Goal: Information Seeking & Learning: Learn about a topic

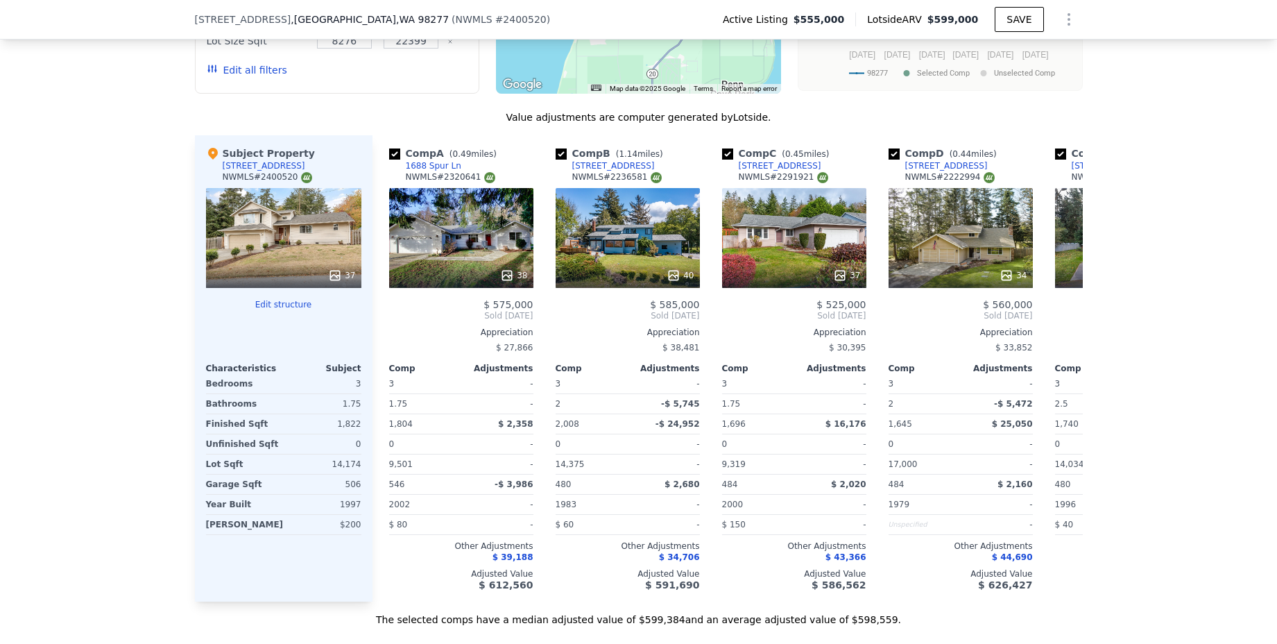
scroll to position [1460, 0]
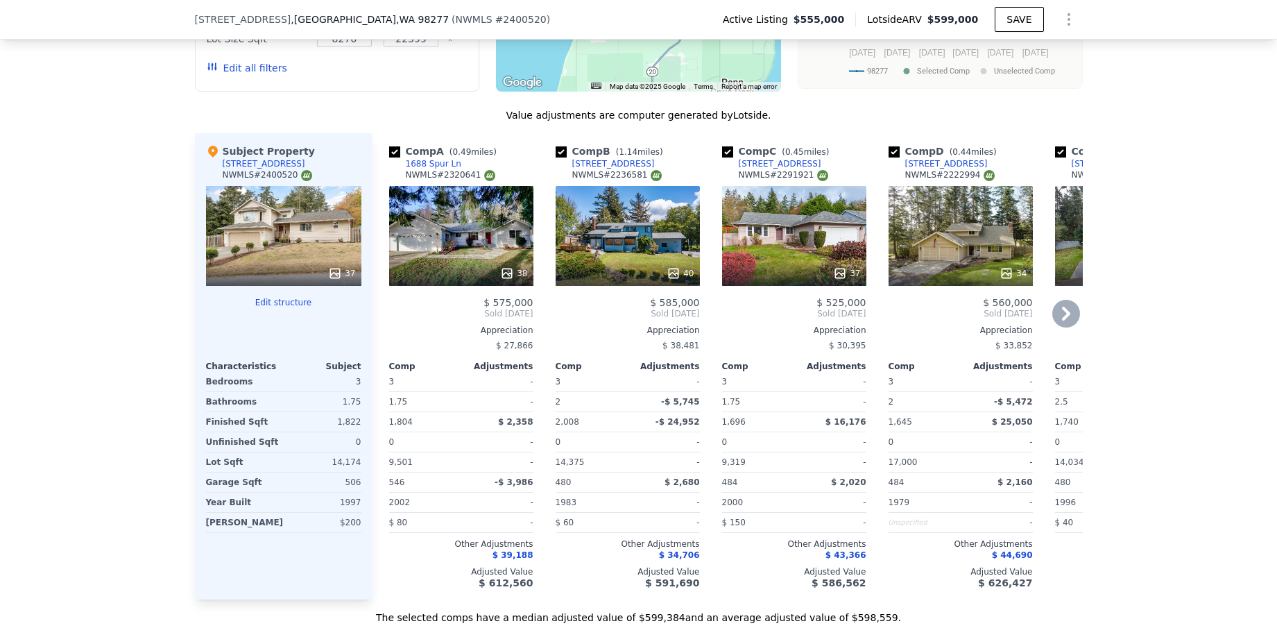
click at [1053, 323] on icon at bounding box center [1066, 314] width 28 height 28
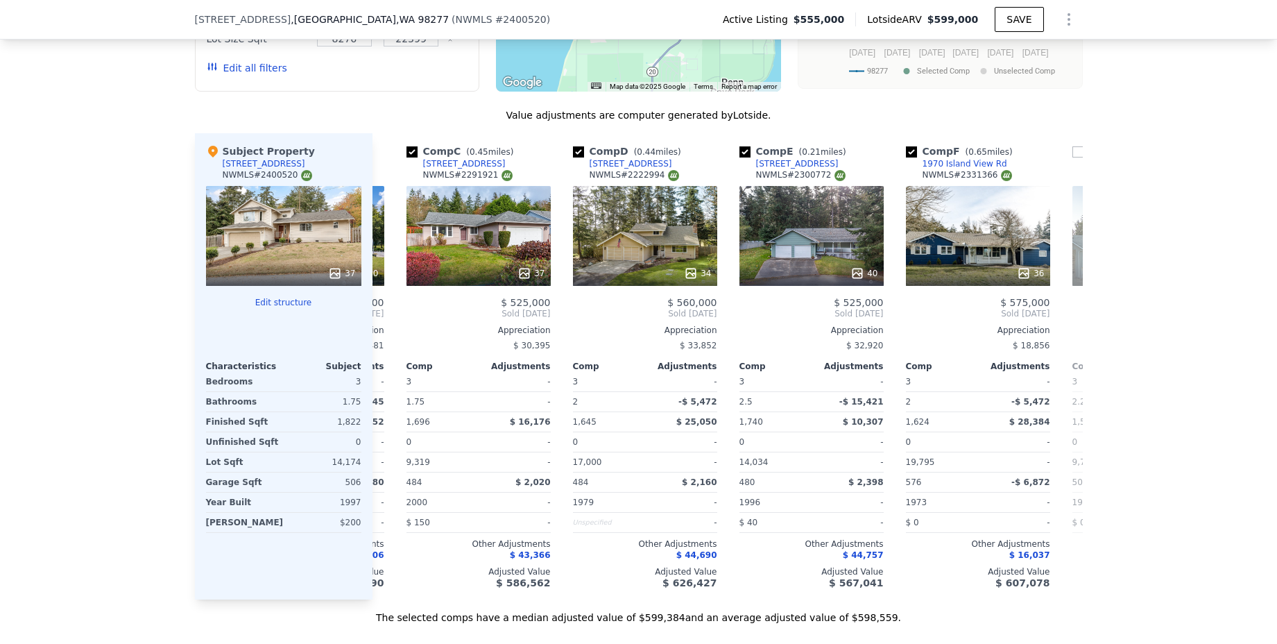
scroll to position [0, 333]
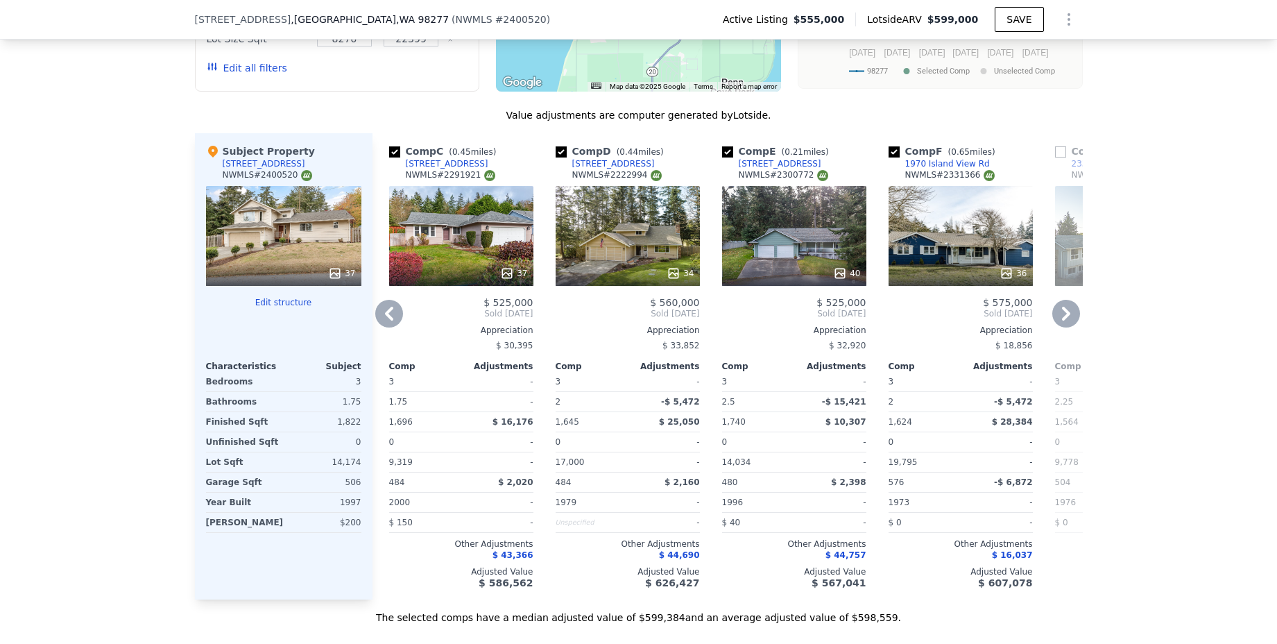
click at [1062, 320] on icon at bounding box center [1066, 314] width 8 height 14
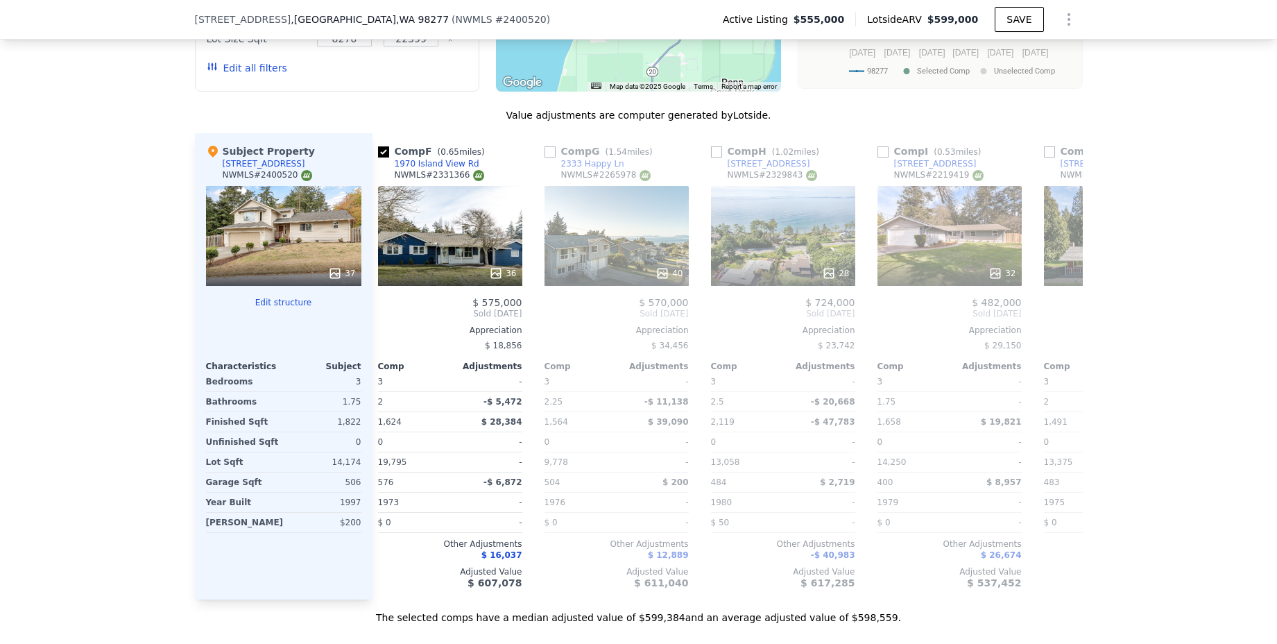
scroll to position [0, 848]
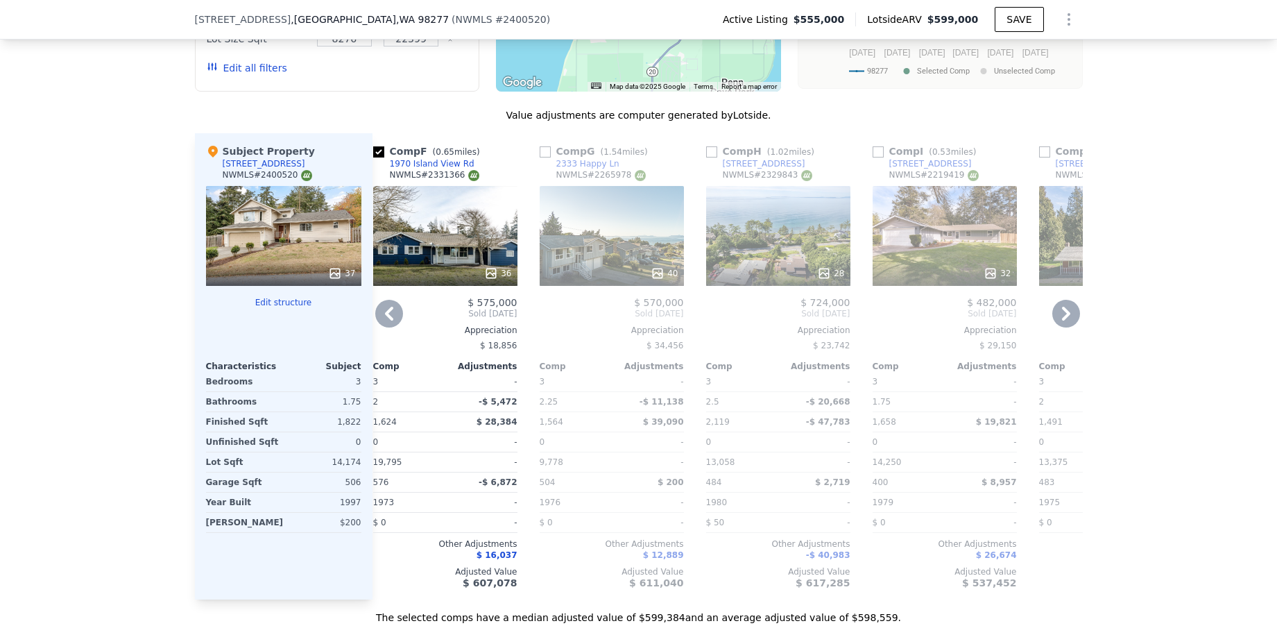
click at [606, 255] on div "40" at bounding box center [612, 236] width 144 height 100
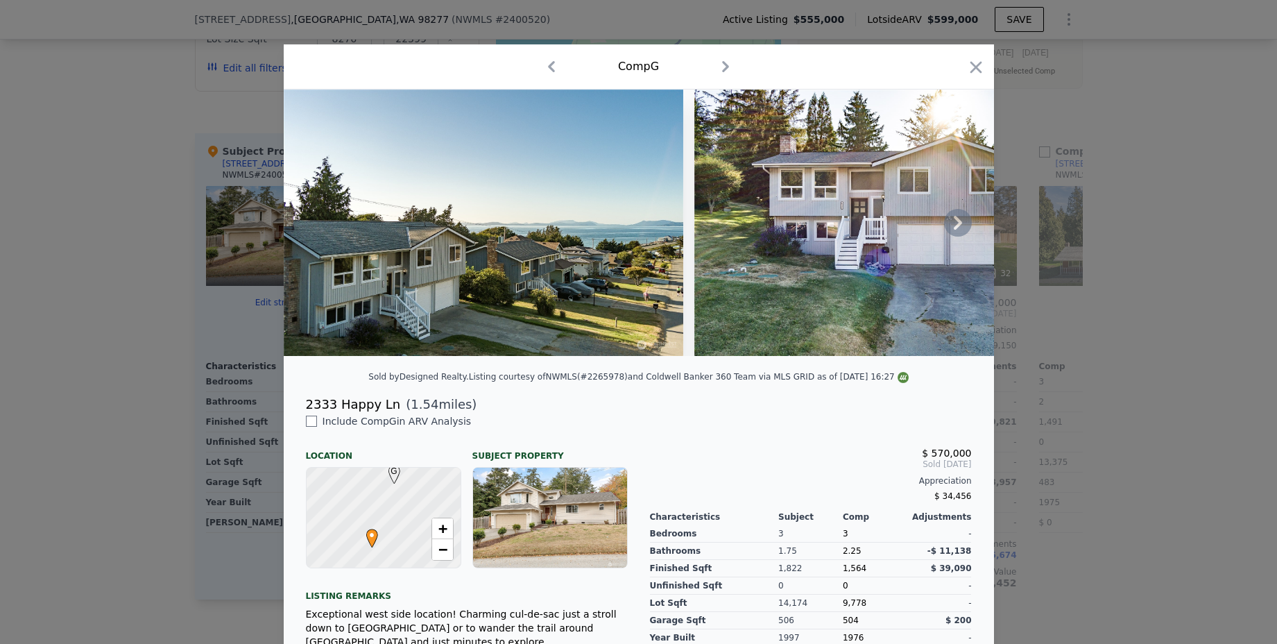
click at [944, 230] on icon at bounding box center [958, 223] width 28 height 28
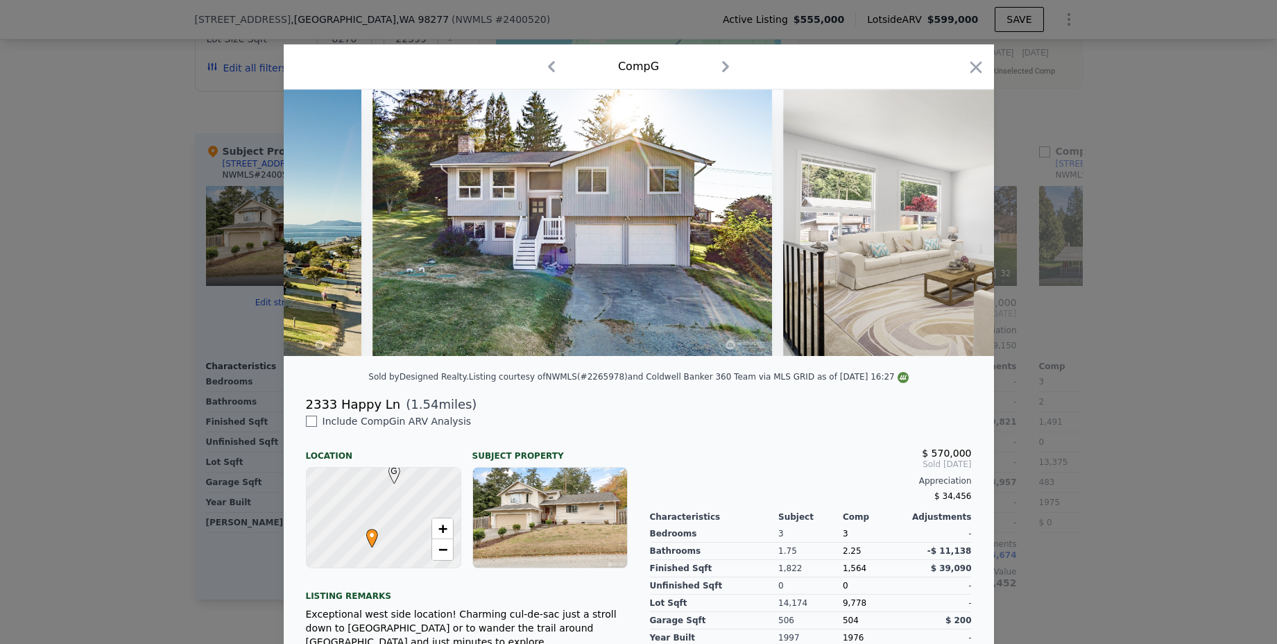
scroll to position [0, 333]
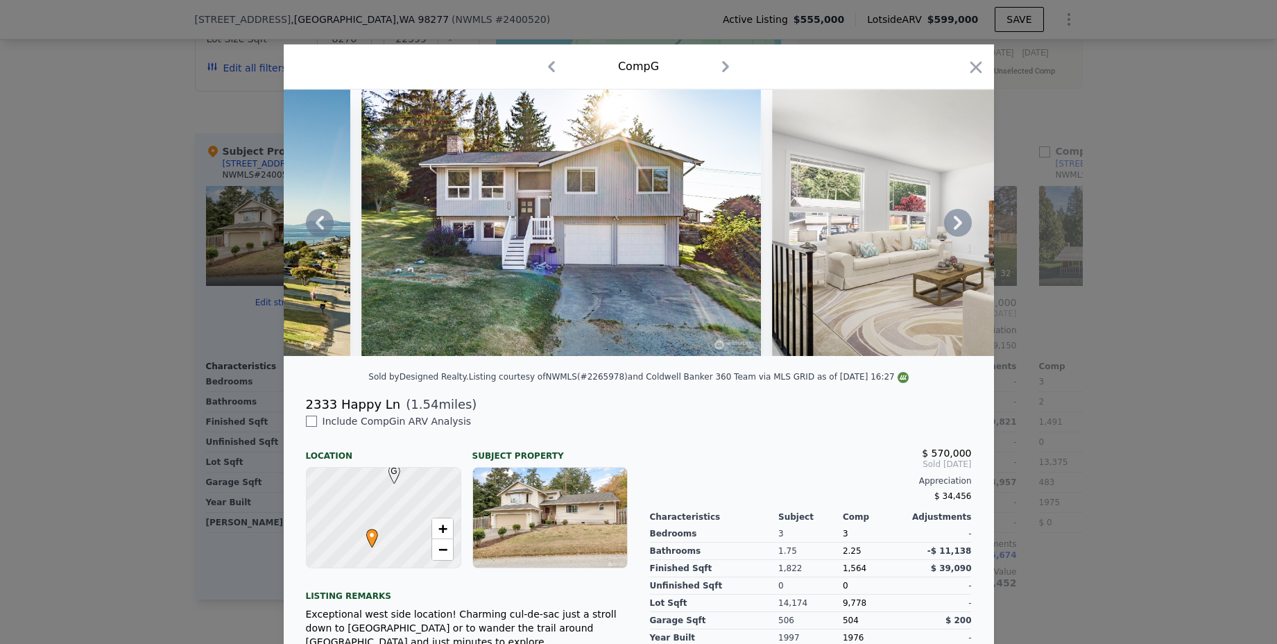
click at [944, 230] on icon at bounding box center [958, 223] width 28 height 28
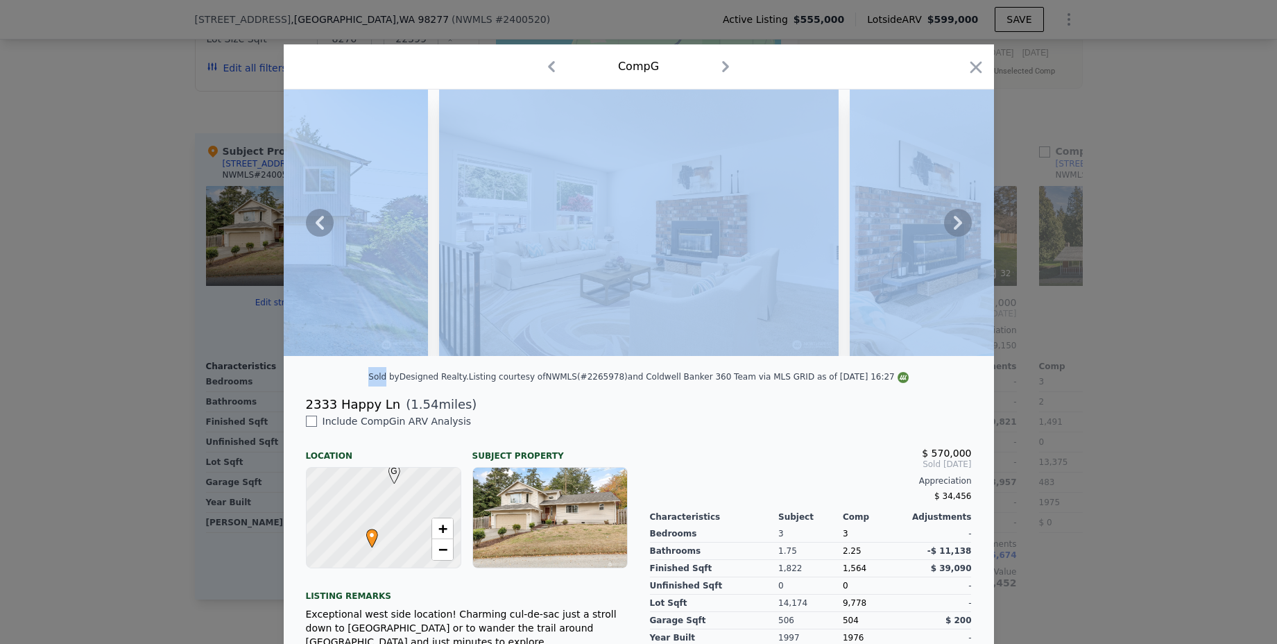
click at [944, 230] on icon at bounding box center [958, 223] width 28 height 28
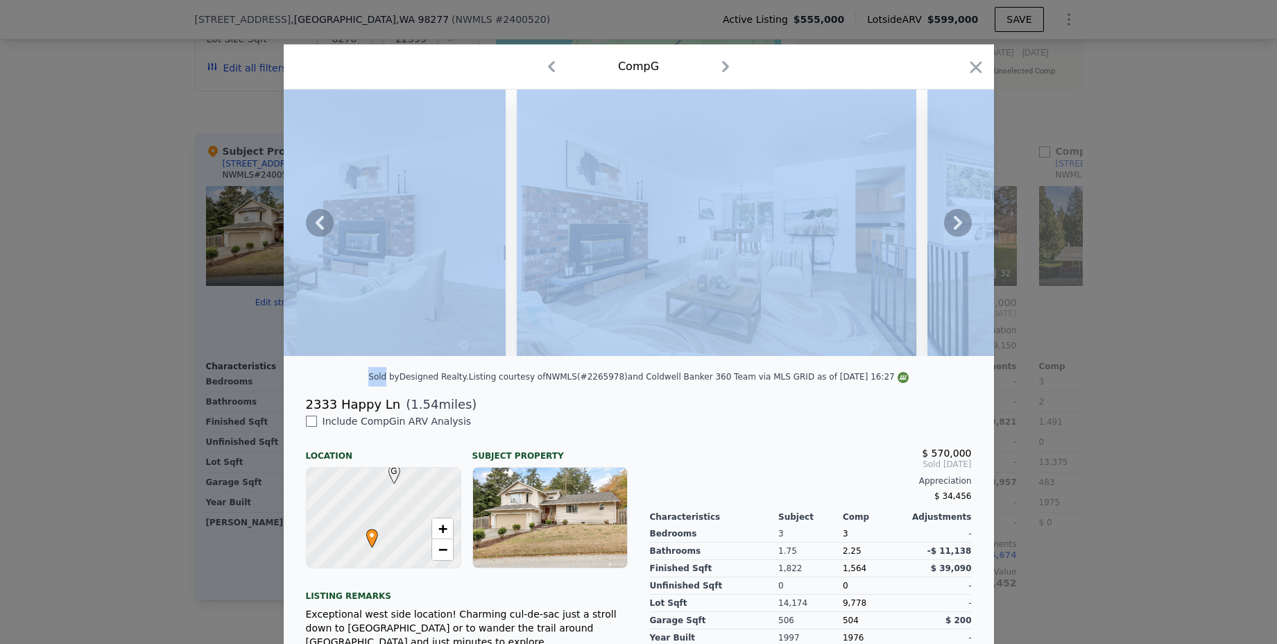
click at [944, 230] on icon at bounding box center [958, 223] width 28 height 28
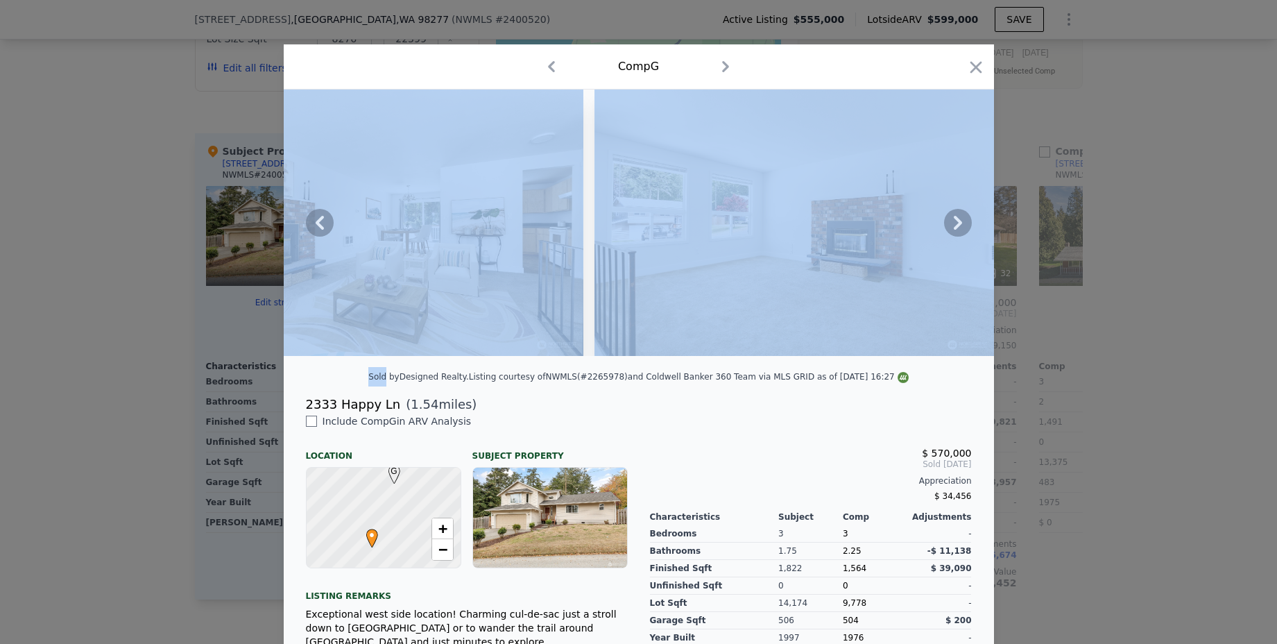
click at [944, 230] on icon at bounding box center [958, 223] width 28 height 28
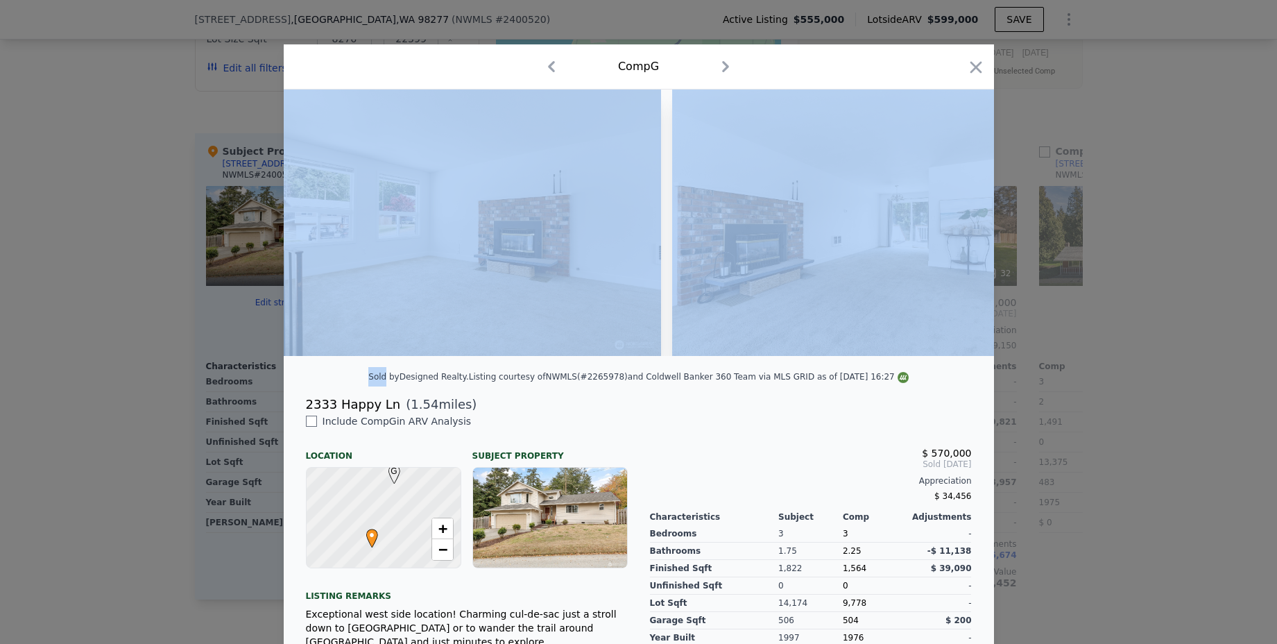
click at [944, 230] on div at bounding box center [639, 222] width 710 height 266
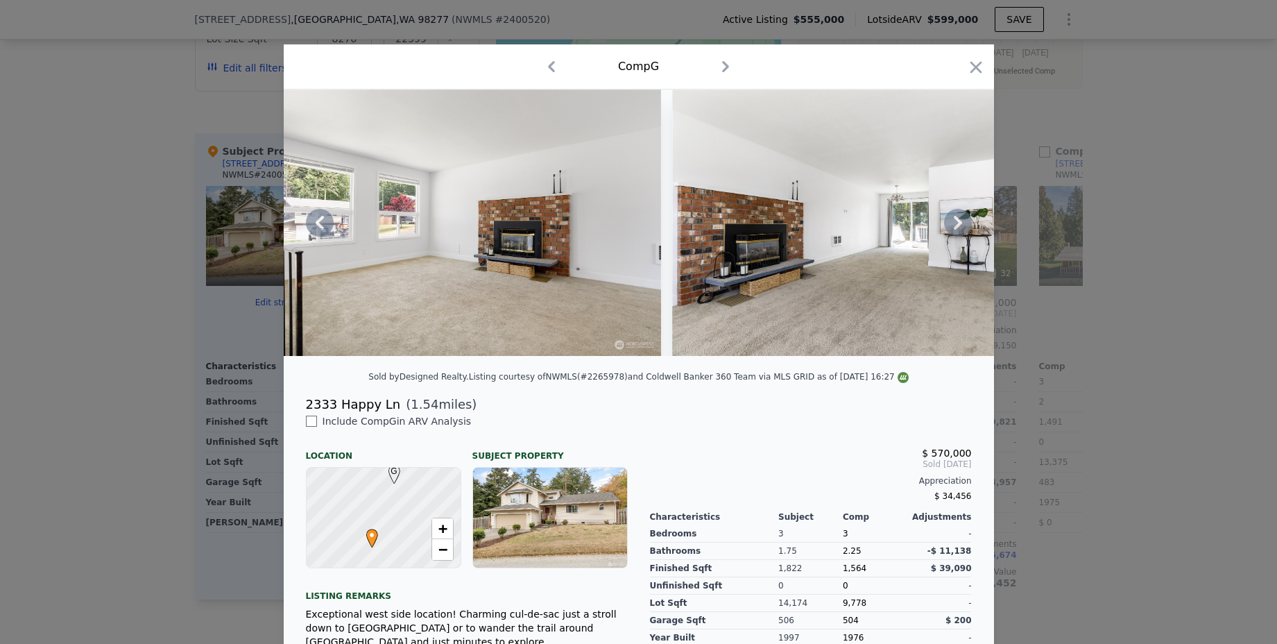
click at [944, 230] on icon at bounding box center [958, 223] width 28 height 28
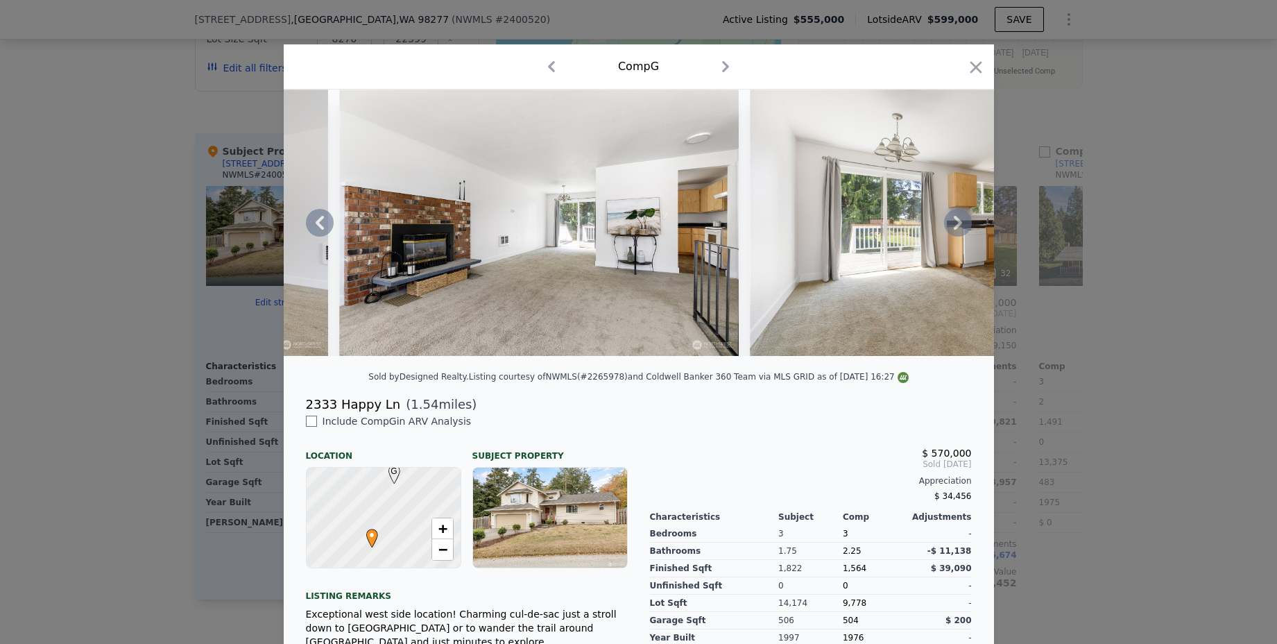
click at [944, 230] on icon at bounding box center [958, 223] width 28 height 28
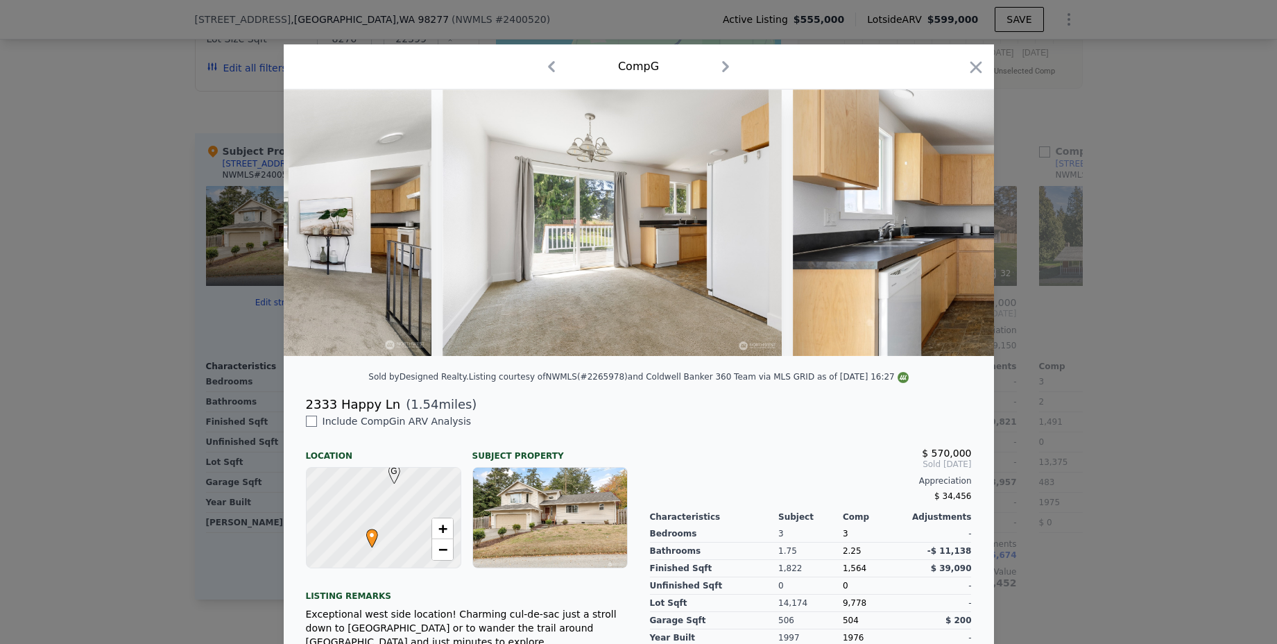
scroll to position [0, 2330]
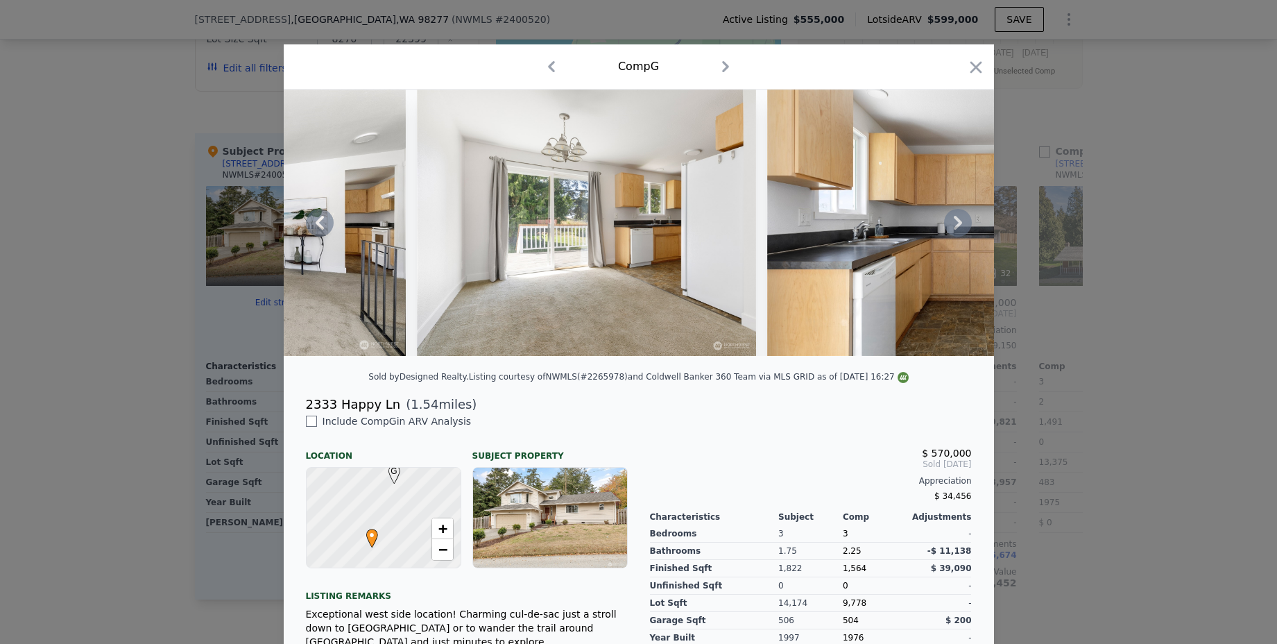
click at [944, 230] on icon at bounding box center [958, 223] width 28 height 28
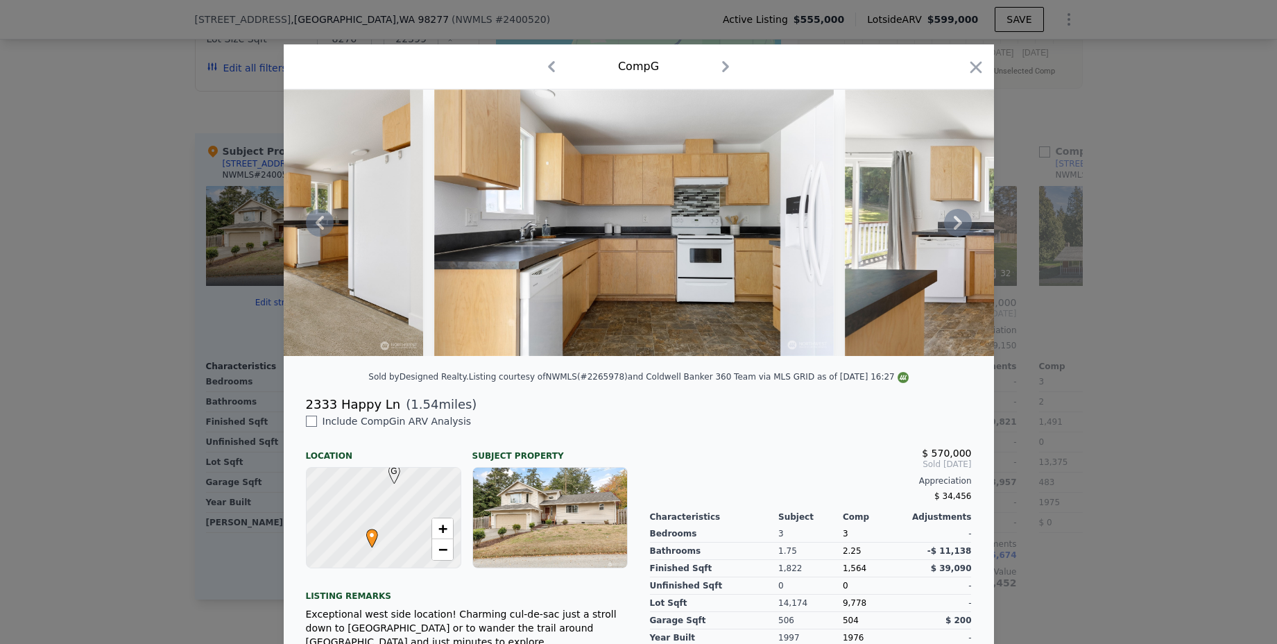
click at [944, 230] on icon at bounding box center [958, 223] width 28 height 28
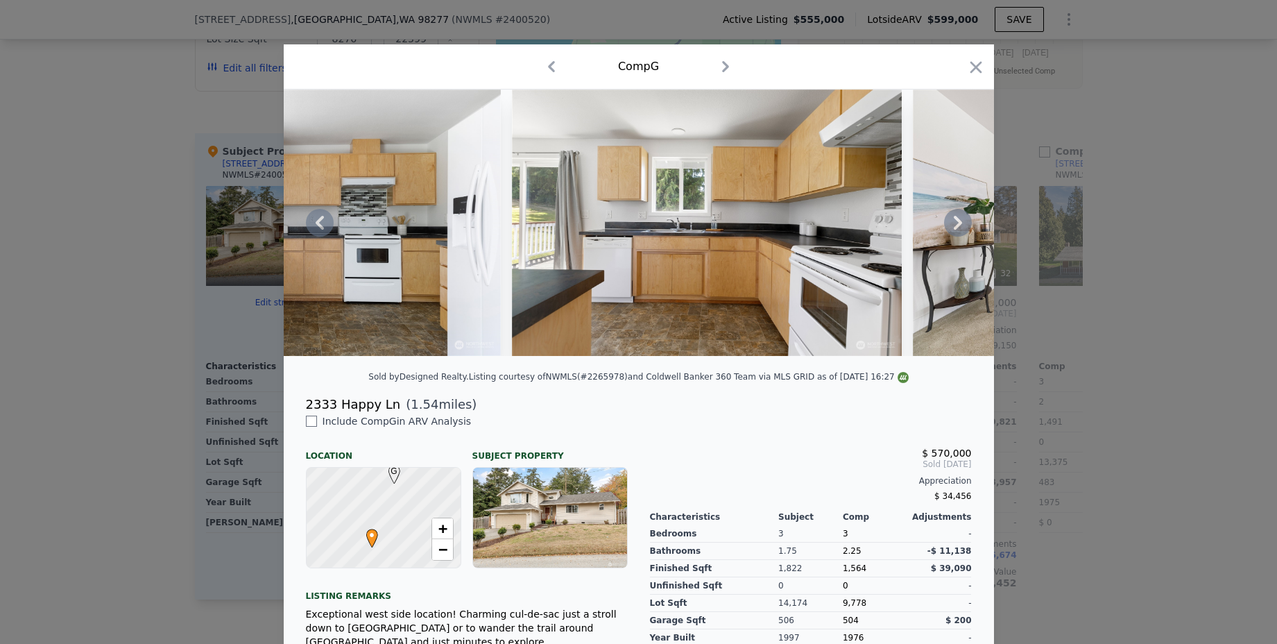
click at [944, 230] on icon at bounding box center [958, 223] width 28 height 28
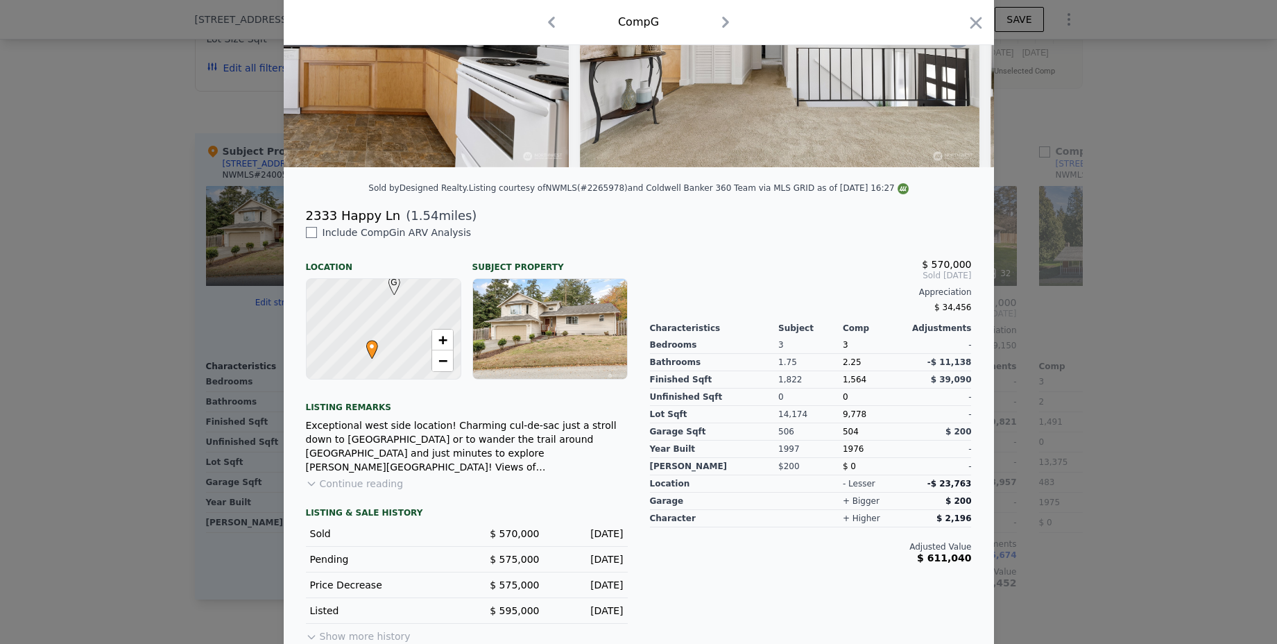
scroll to position [31, 0]
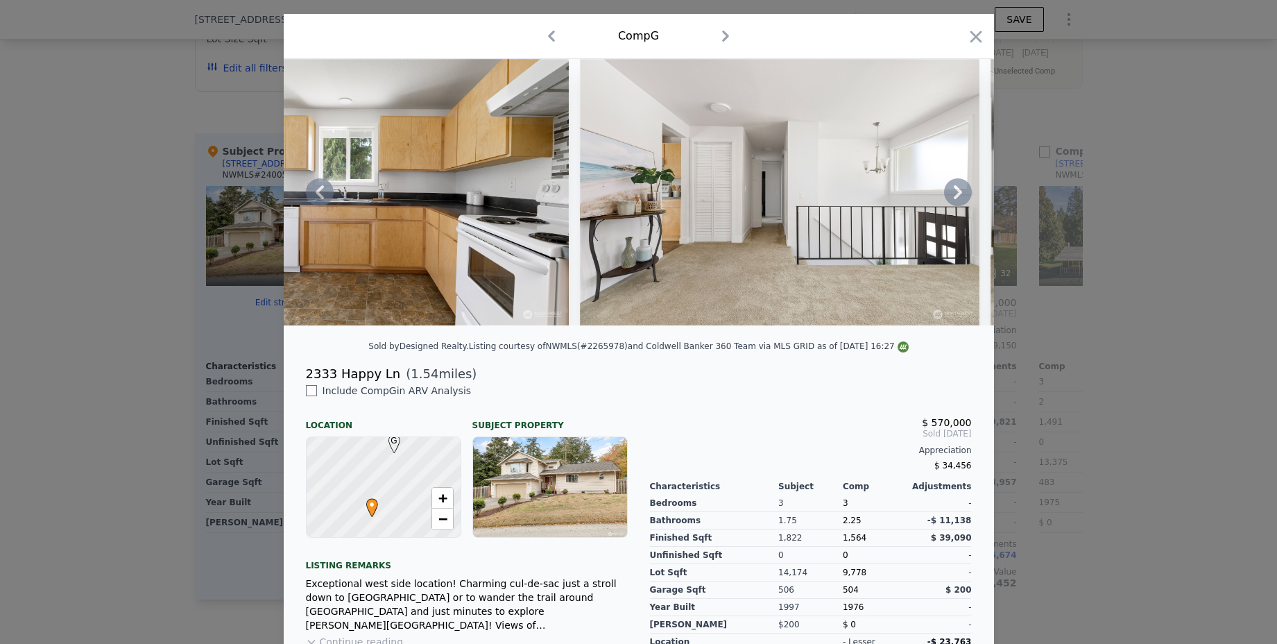
click at [947, 202] on icon at bounding box center [958, 192] width 28 height 28
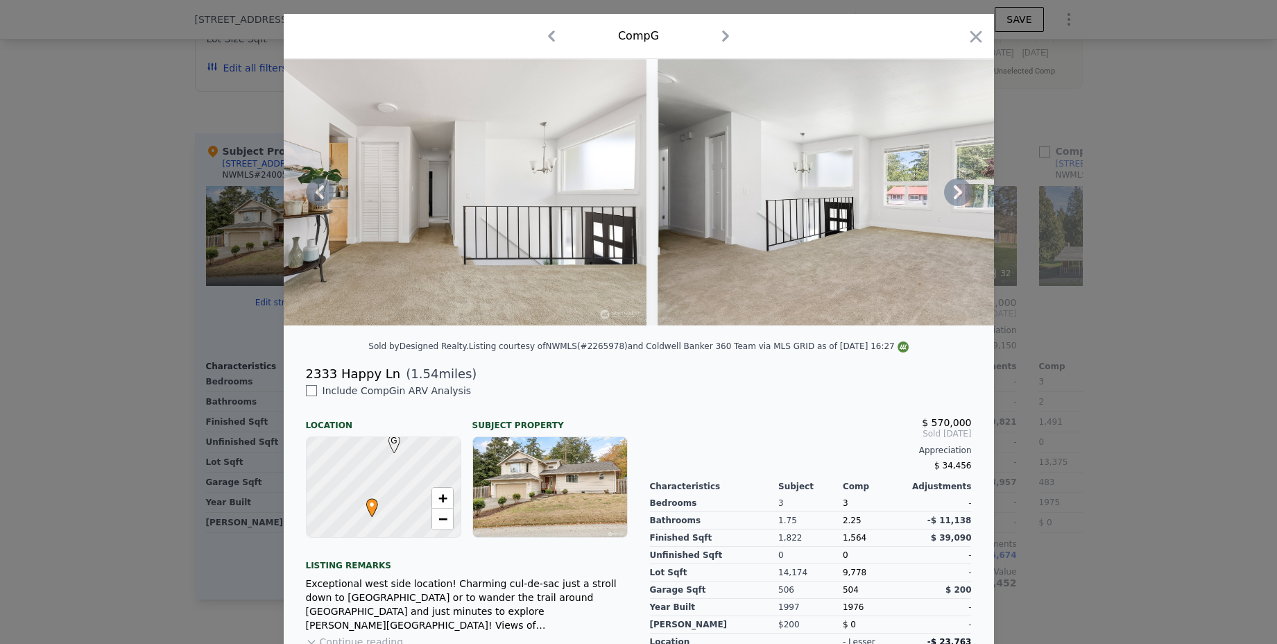
click at [954, 199] on icon at bounding box center [958, 192] width 8 height 14
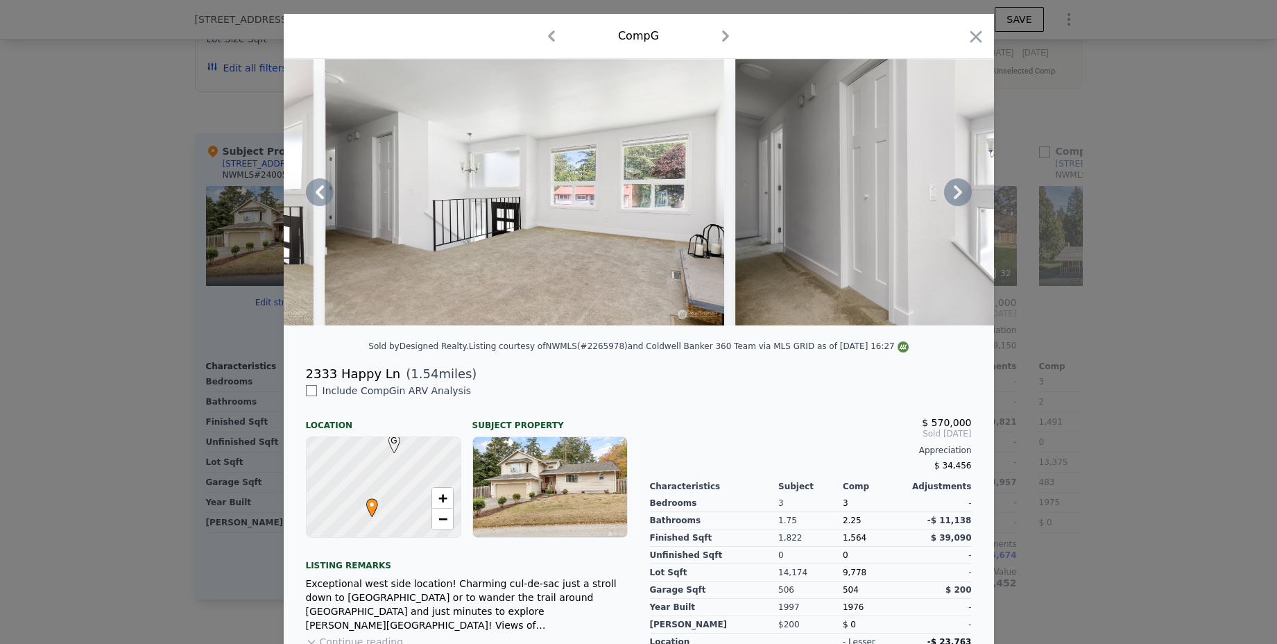
click at [954, 199] on icon at bounding box center [958, 192] width 8 height 14
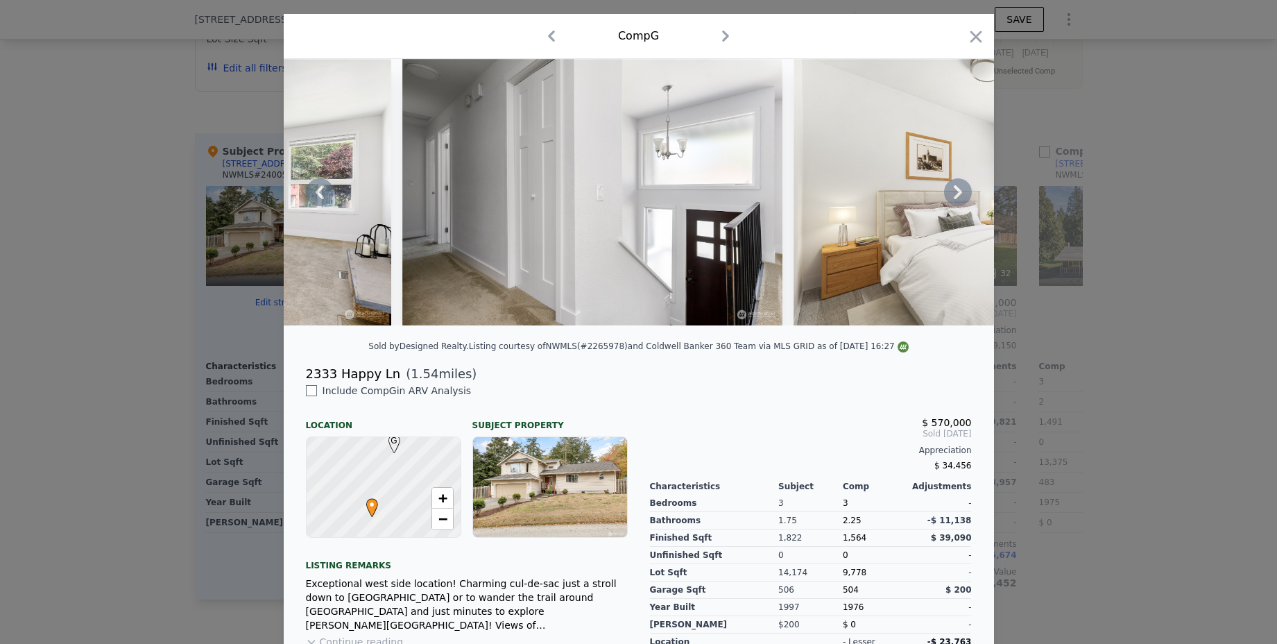
click at [954, 199] on icon at bounding box center [958, 192] width 8 height 14
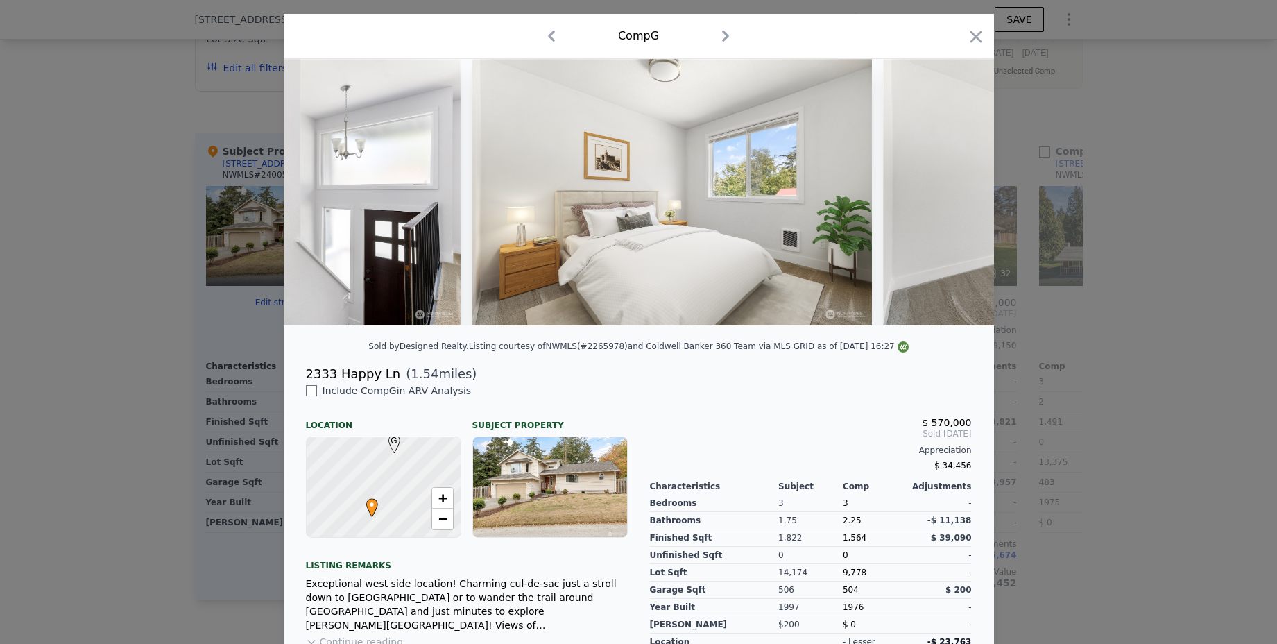
scroll to position [0, 4661]
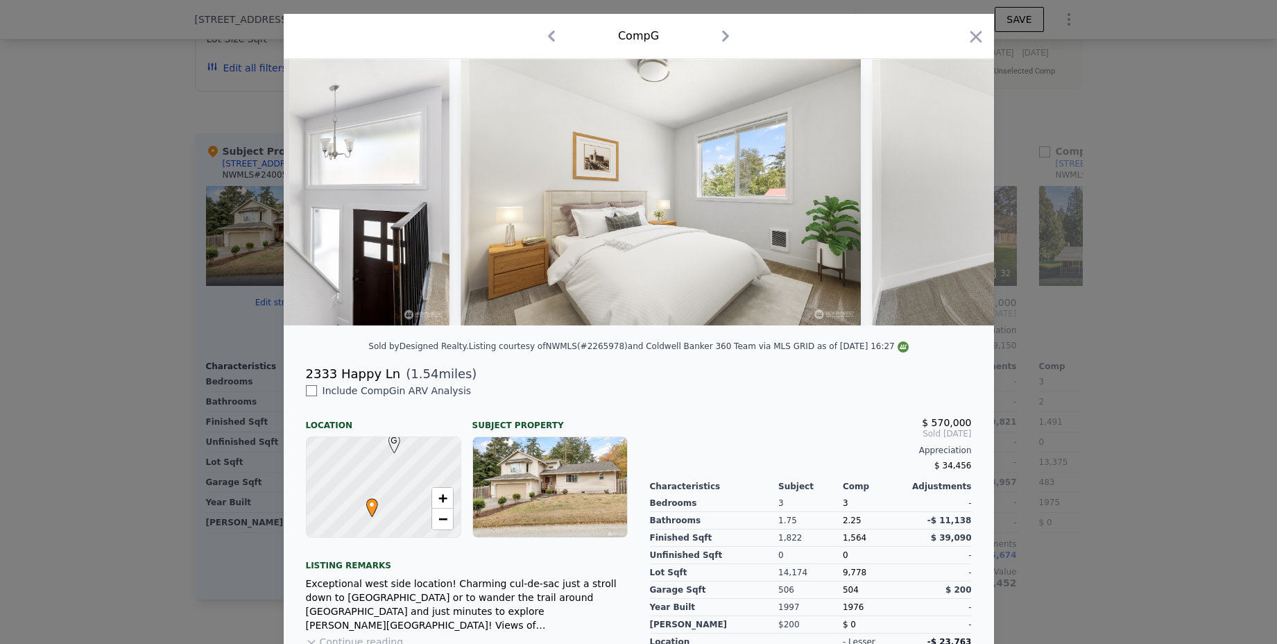
drag, startPoint x: 962, startPoint y: 31, endPoint x: 962, endPoint y: 39, distance: 8.3
click at [966, 32] on icon "button" at bounding box center [975, 36] width 19 height 19
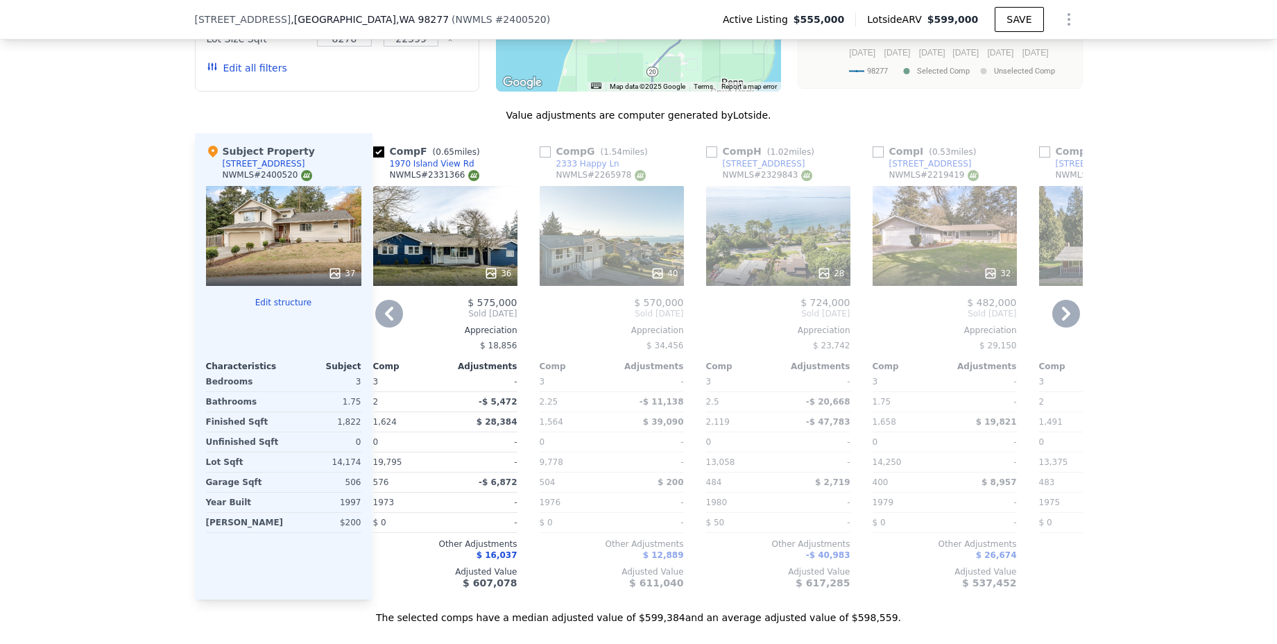
drag, startPoint x: 369, startPoint y: 158, endPoint x: 388, endPoint y: 167, distance: 21.4
click at [373, 157] on input "checkbox" at bounding box center [378, 151] width 11 height 11
checkbox input "false"
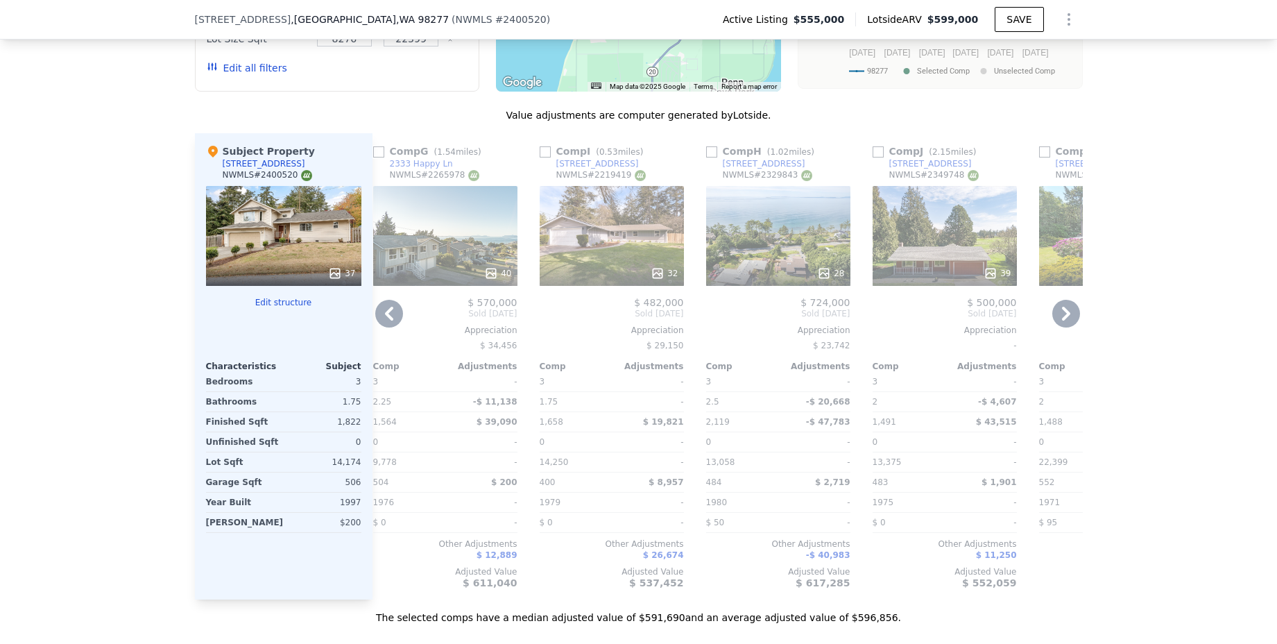
click at [375, 157] on input "checkbox" at bounding box center [378, 151] width 11 height 11
checkbox input "true"
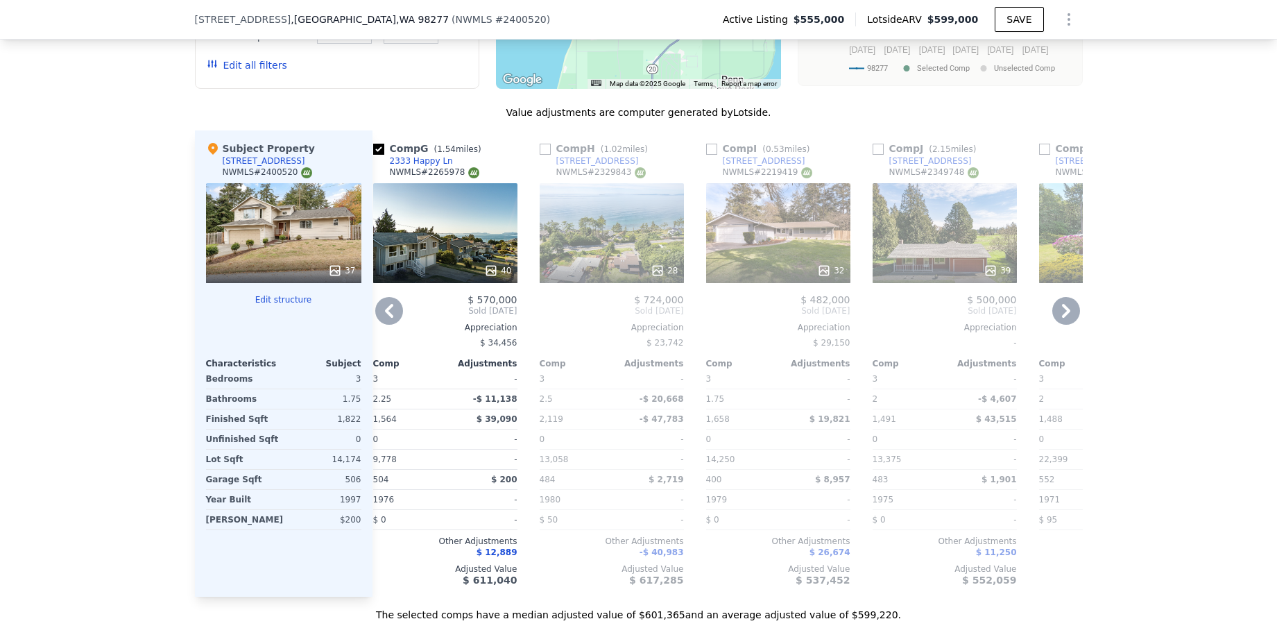
scroll to position [1463, 0]
click at [1068, 323] on icon at bounding box center [1066, 311] width 28 height 28
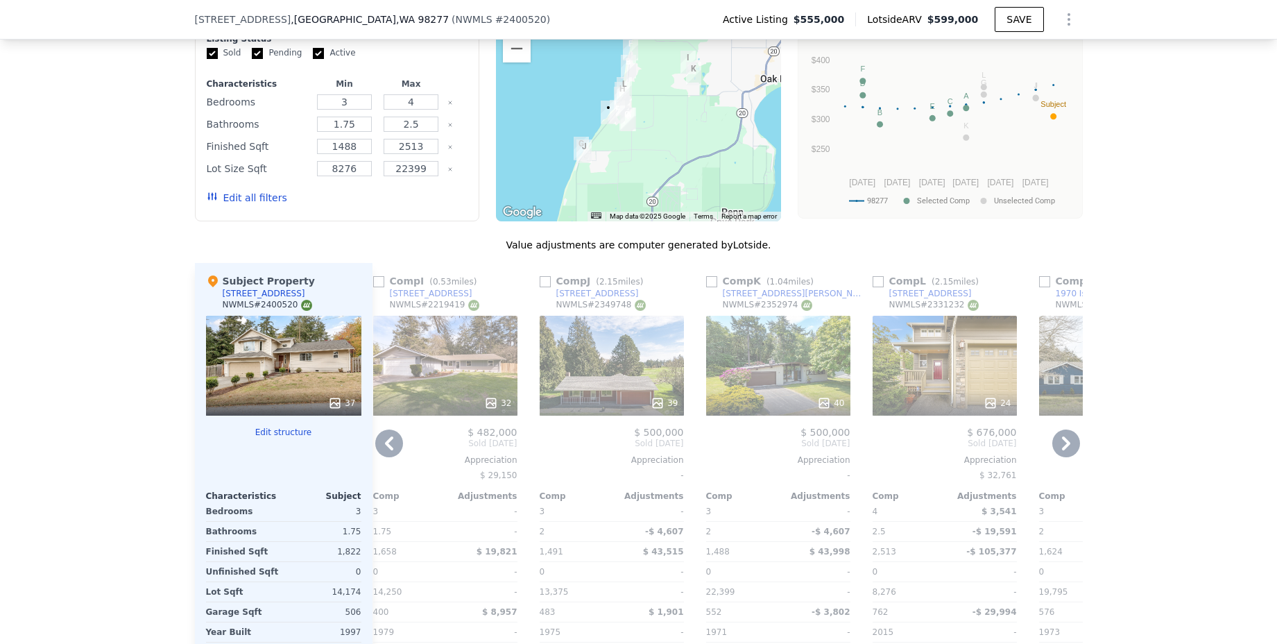
scroll to position [1296, 0]
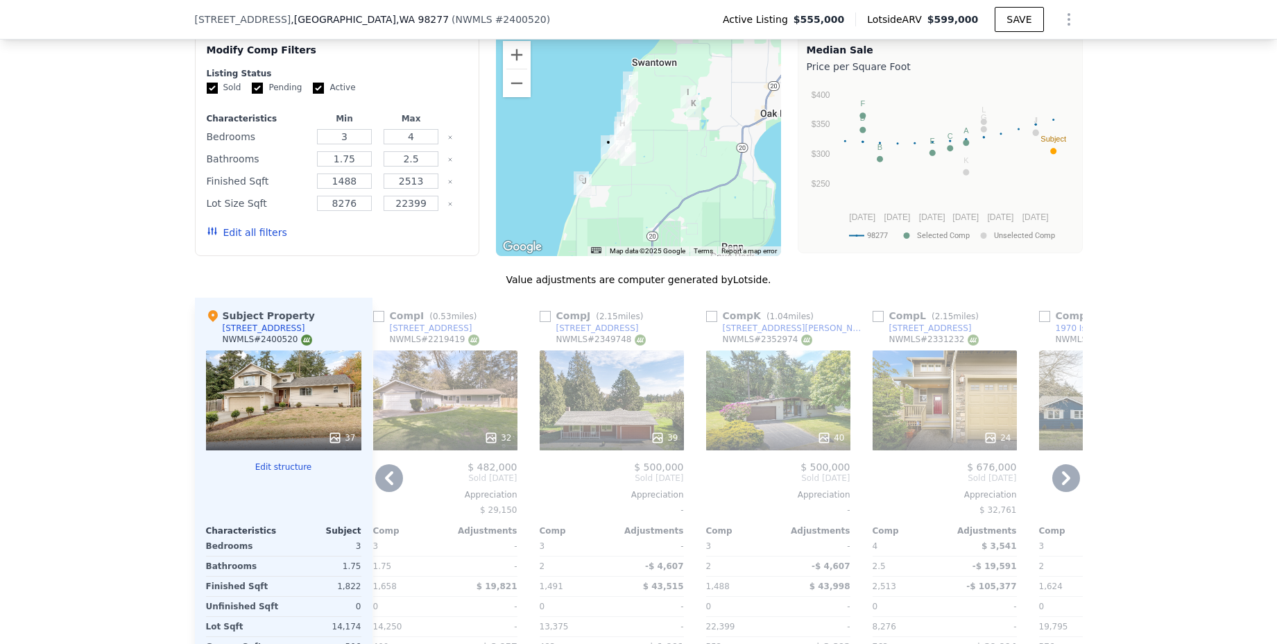
click at [875, 322] on input "checkbox" at bounding box center [878, 316] width 11 height 11
checkbox input "true"
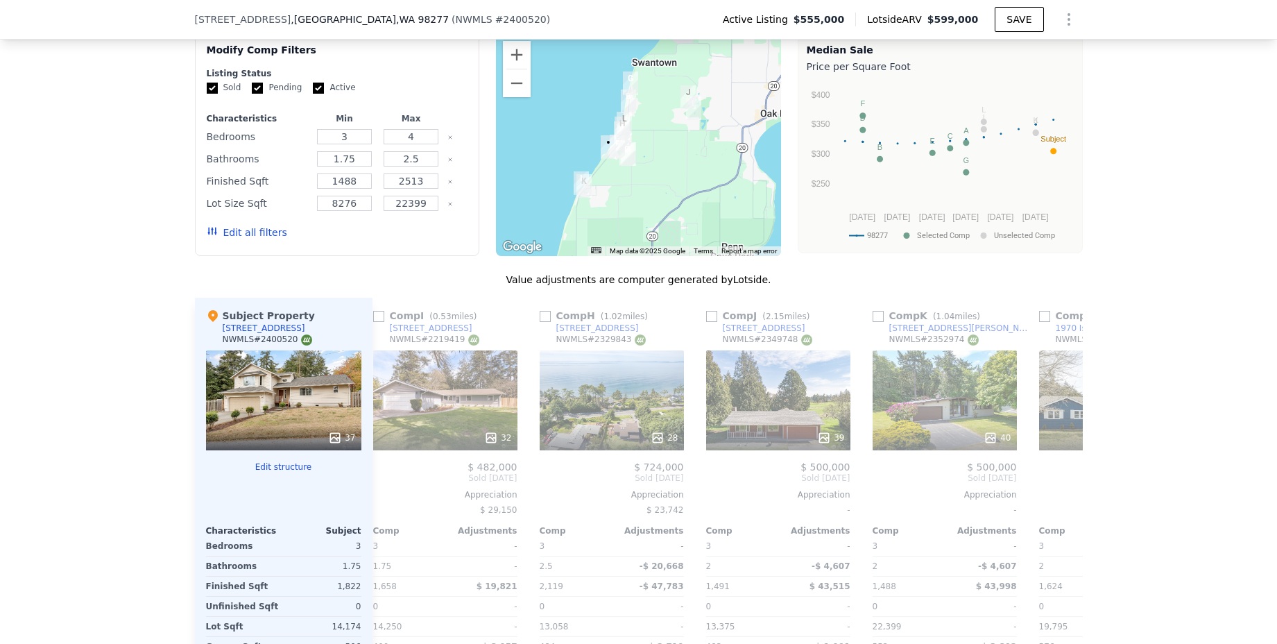
scroll to position [1298, 0]
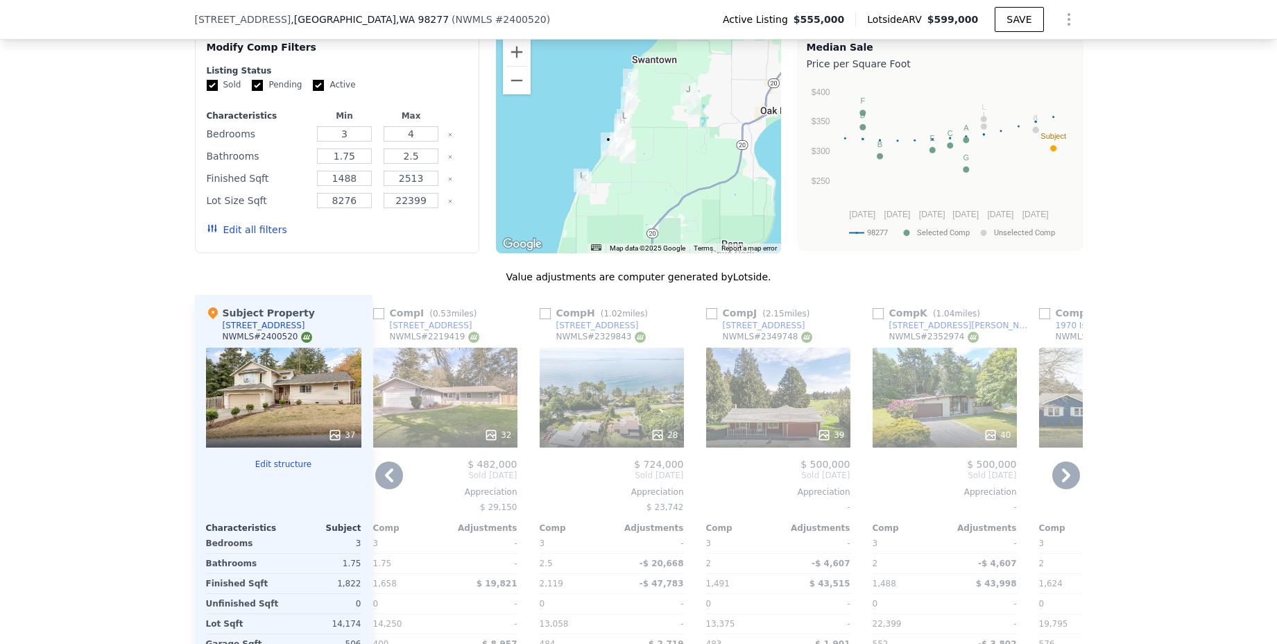
click at [390, 481] on icon at bounding box center [389, 475] width 28 height 28
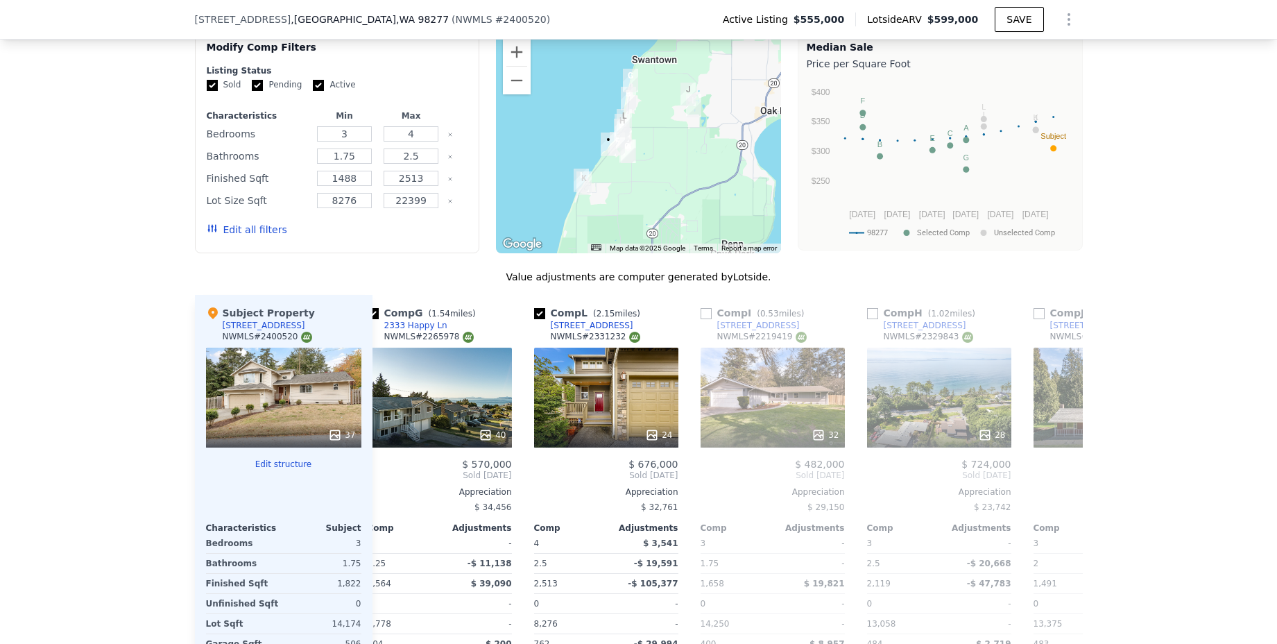
scroll to position [0, 848]
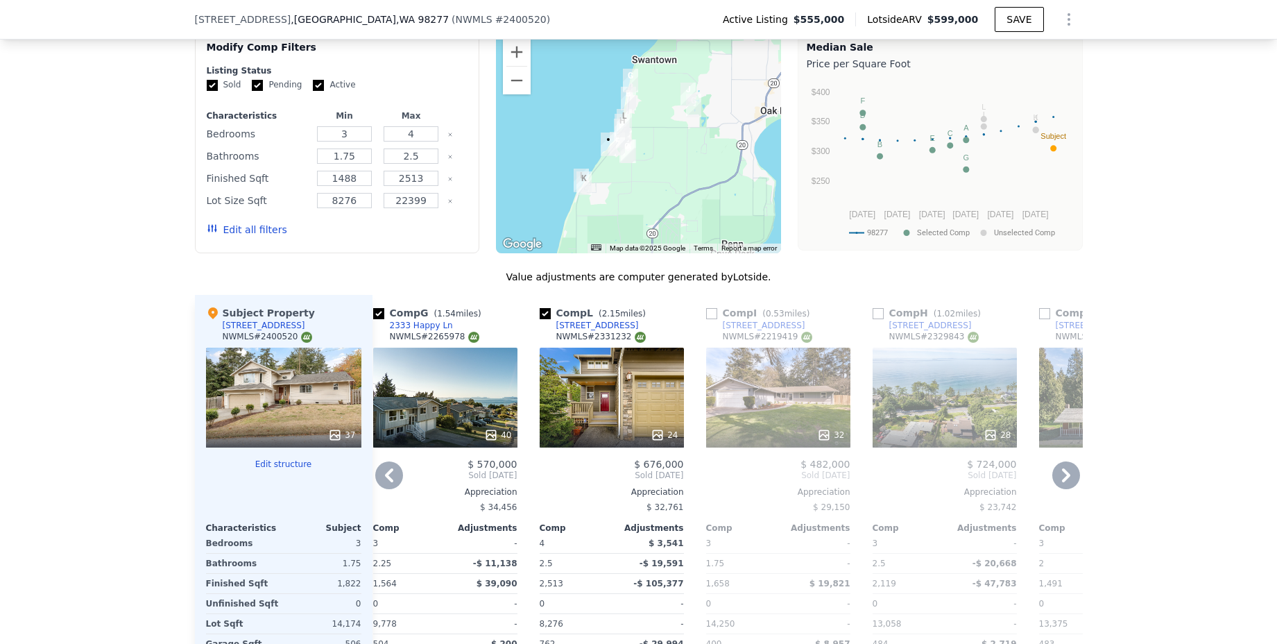
click at [1044, 490] on div "$ 500,000 Sold [DATE] Appreciation - Comp Adjustments 3 - 2 -$ 4,607 1,491 $ 43…" at bounding box center [1111, 603] width 144 height 291
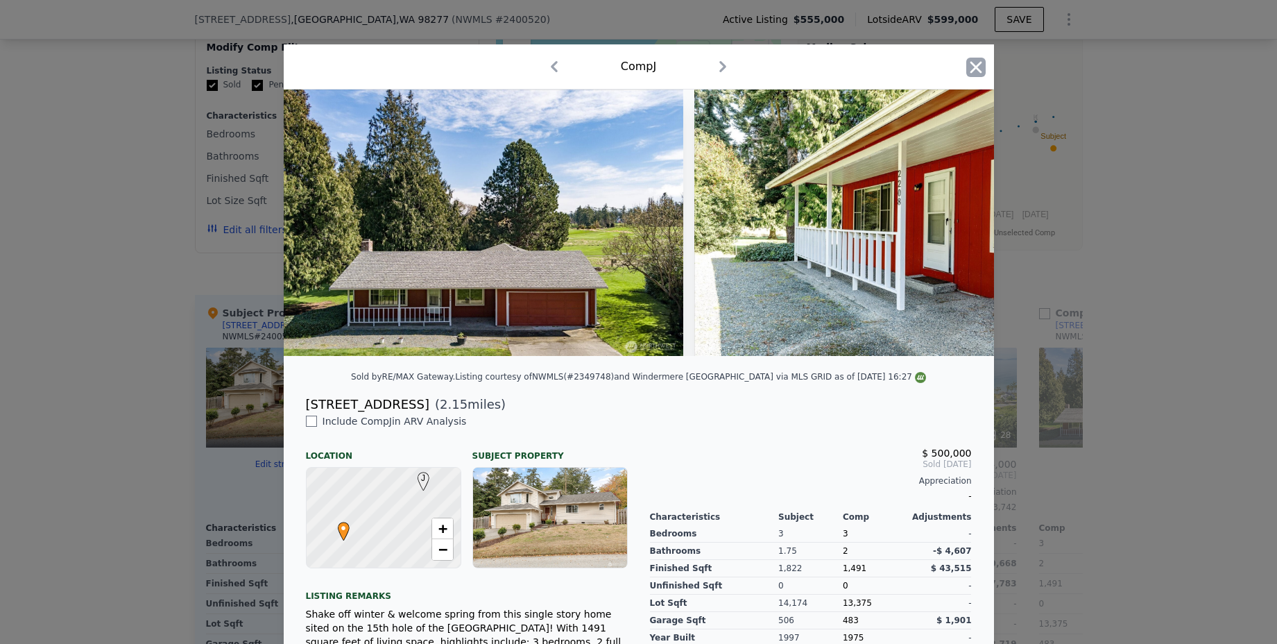
click at [969, 65] on icon "button" at bounding box center [975, 67] width 19 height 19
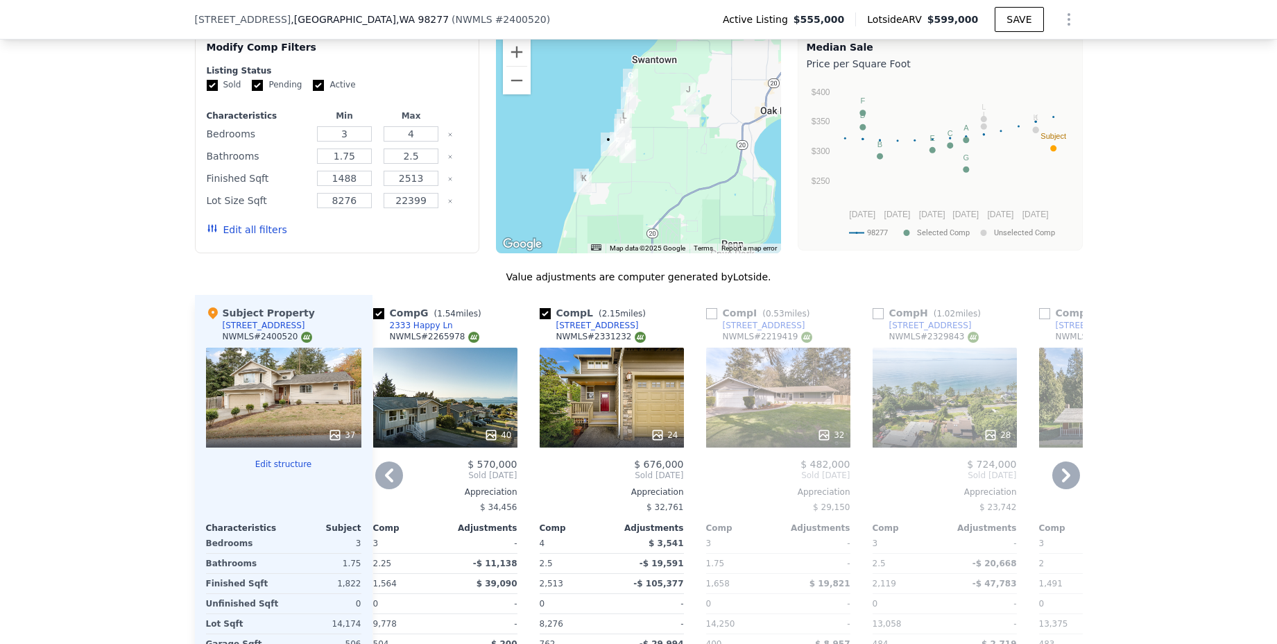
click at [1054, 489] on icon at bounding box center [1066, 475] width 28 height 28
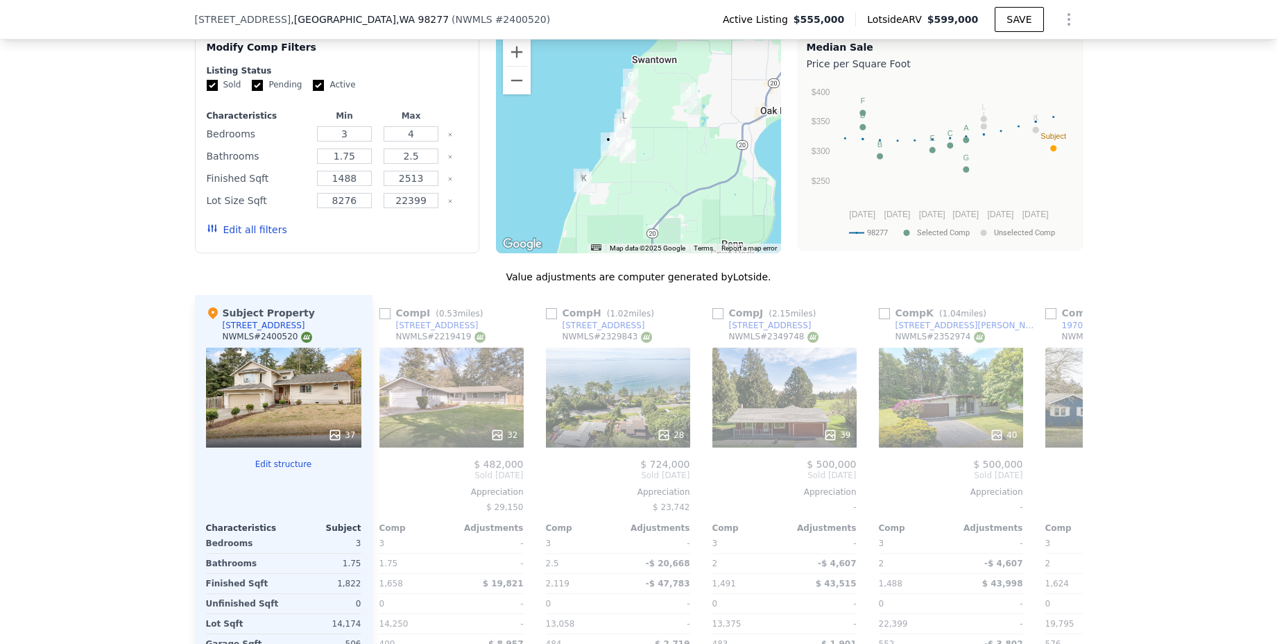
scroll to position [0, 1181]
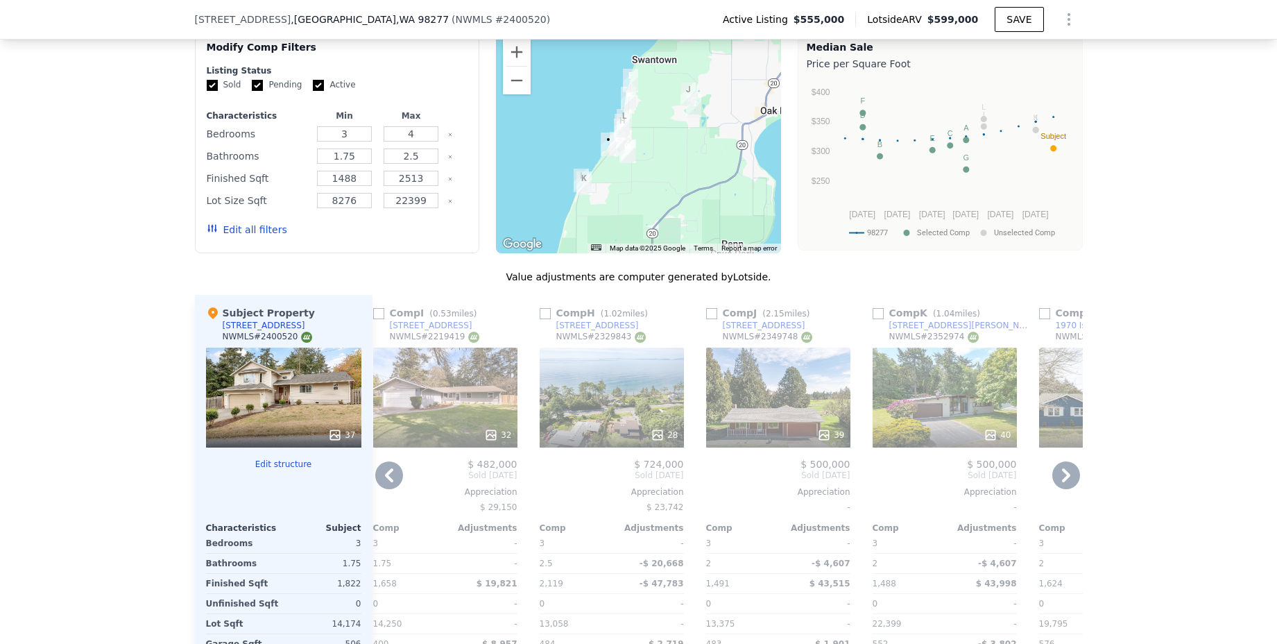
click at [1054, 489] on icon at bounding box center [1066, 475] width 28 height 28
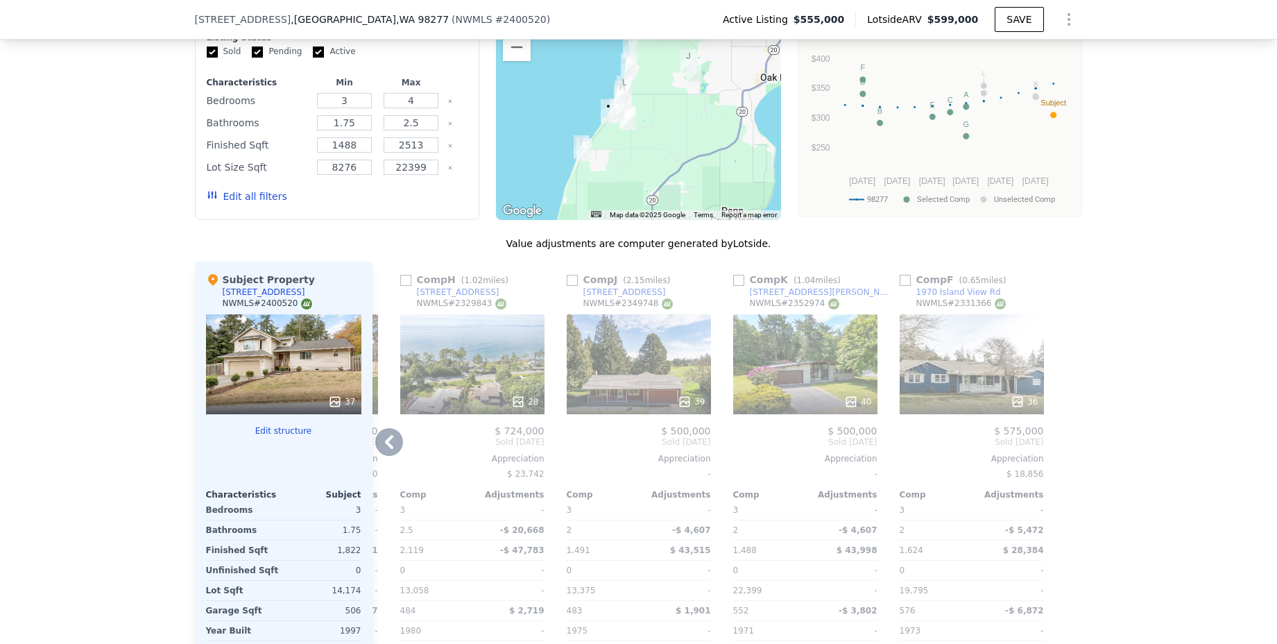
scroll to position [1332, 0]
click at [388, 444] on icon at bounding box center [389, 441] width 28 height 28
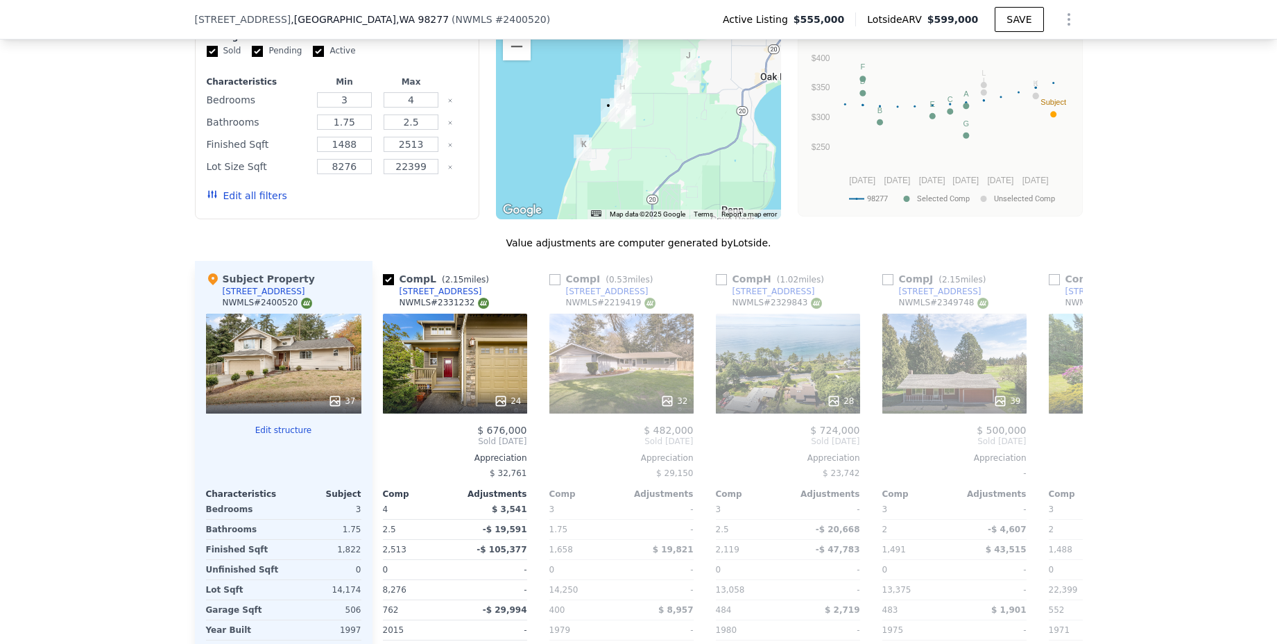
scroll to position [0, 988]
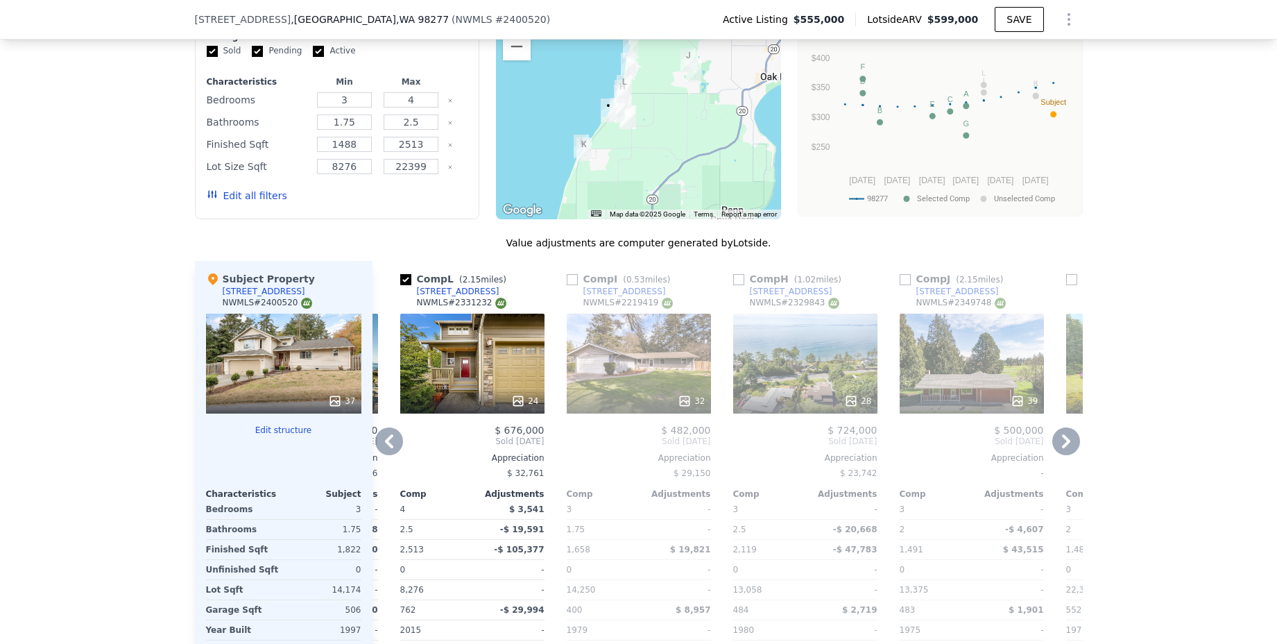
click at [377, 449] on icon at bounding box center [389, 441] width 28 height 28
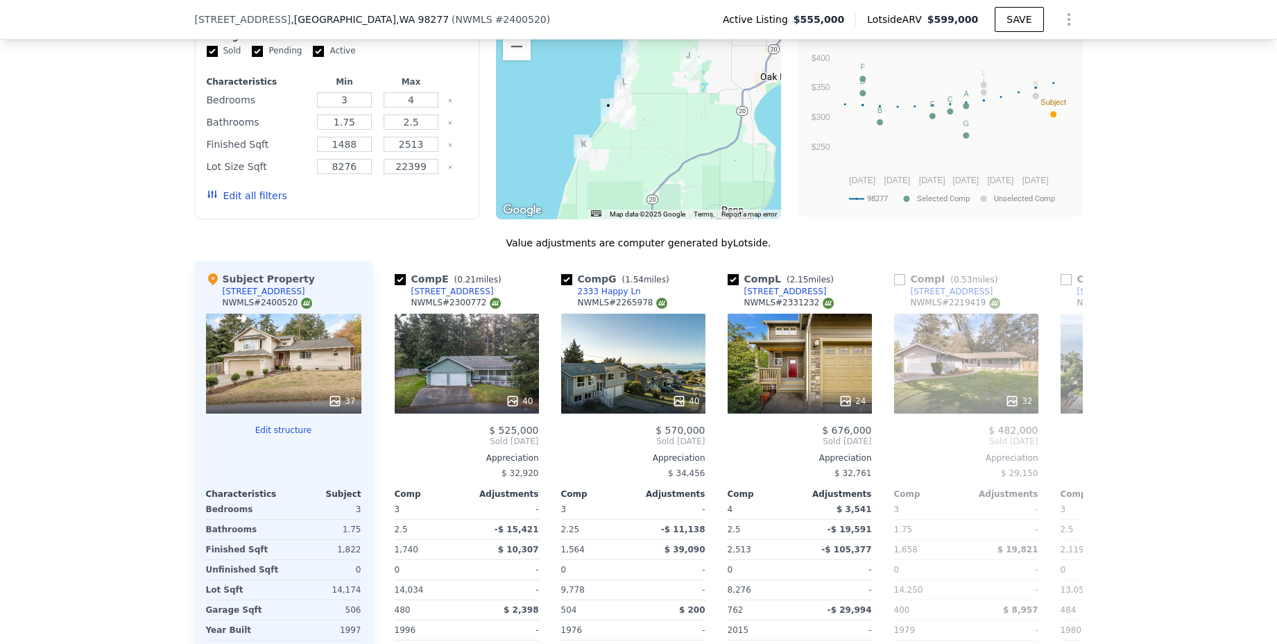
scroll to position [0, 655]
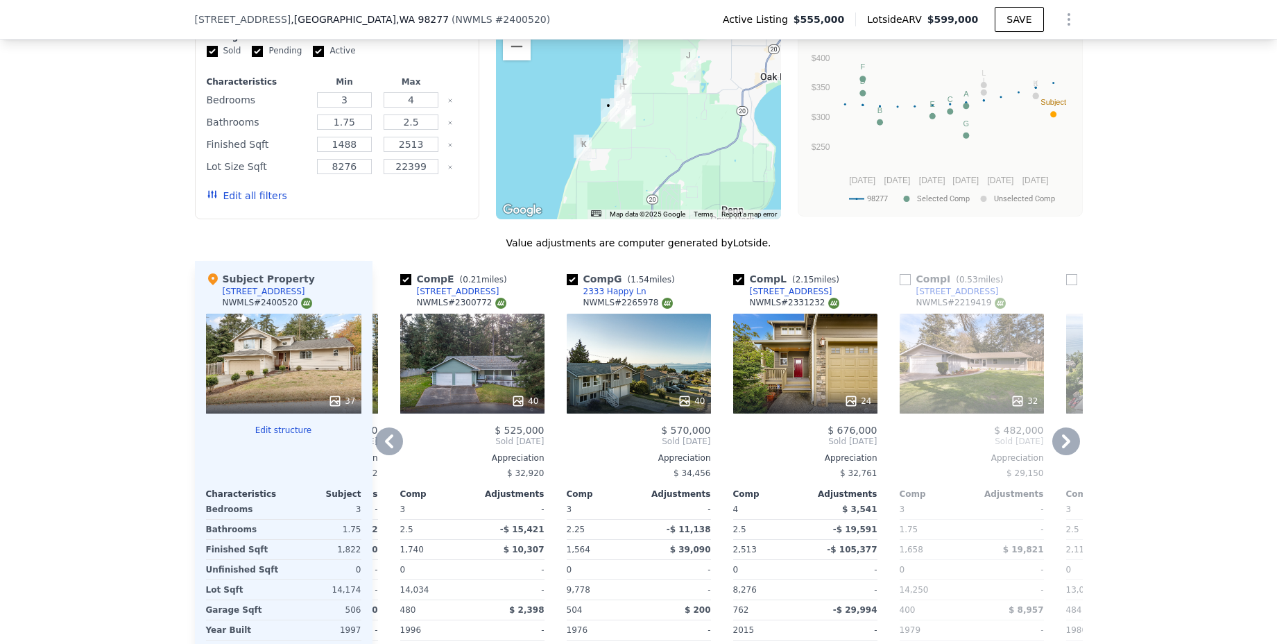
click at [400, 285] on input "checkbox" at bounding box center [405, 279] width 11 height 11
checkbox input "false"
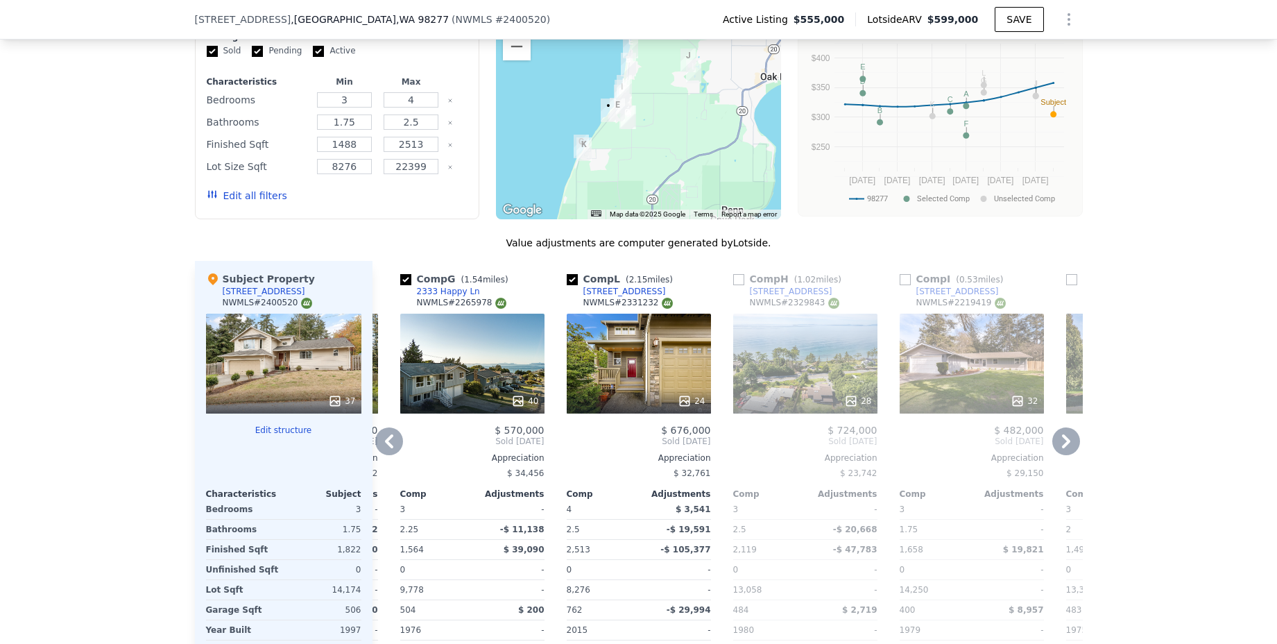
click at [571, 285] on input "checkbox" at bounding box center [572, 279] width 11 height 11
checkbox input "false"
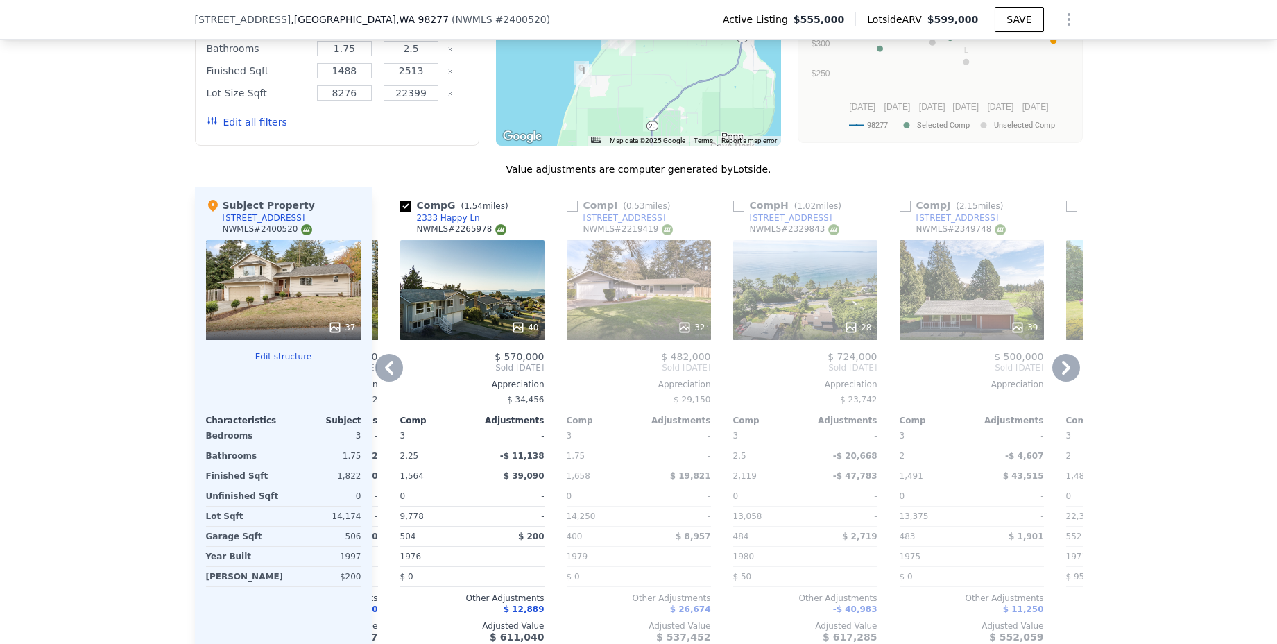
scroll to position [1408, 0]
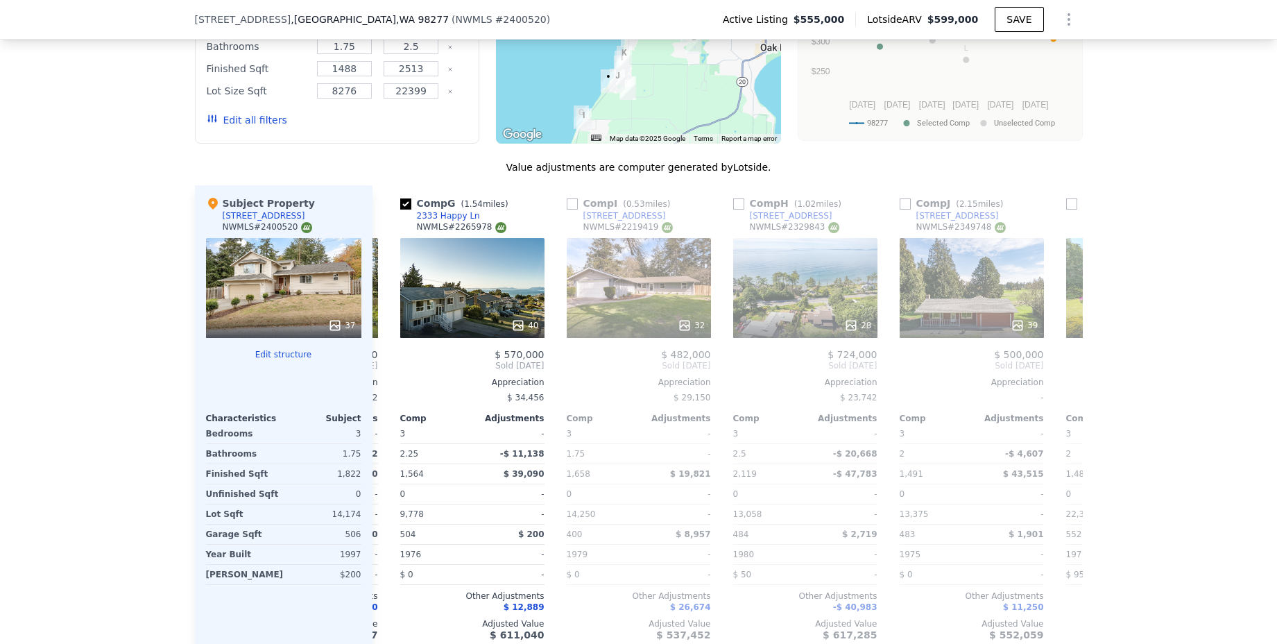
drag, startPoint x: 644, startPoint y: 111, endPoint x: 644, endPoint y: 160, distance: 48.6
click at [644, 160] on div "We found 12 sales that match your search Listings provided by NWMLS Filters Map…" at bounding box center [639, 276] width 888 height 799
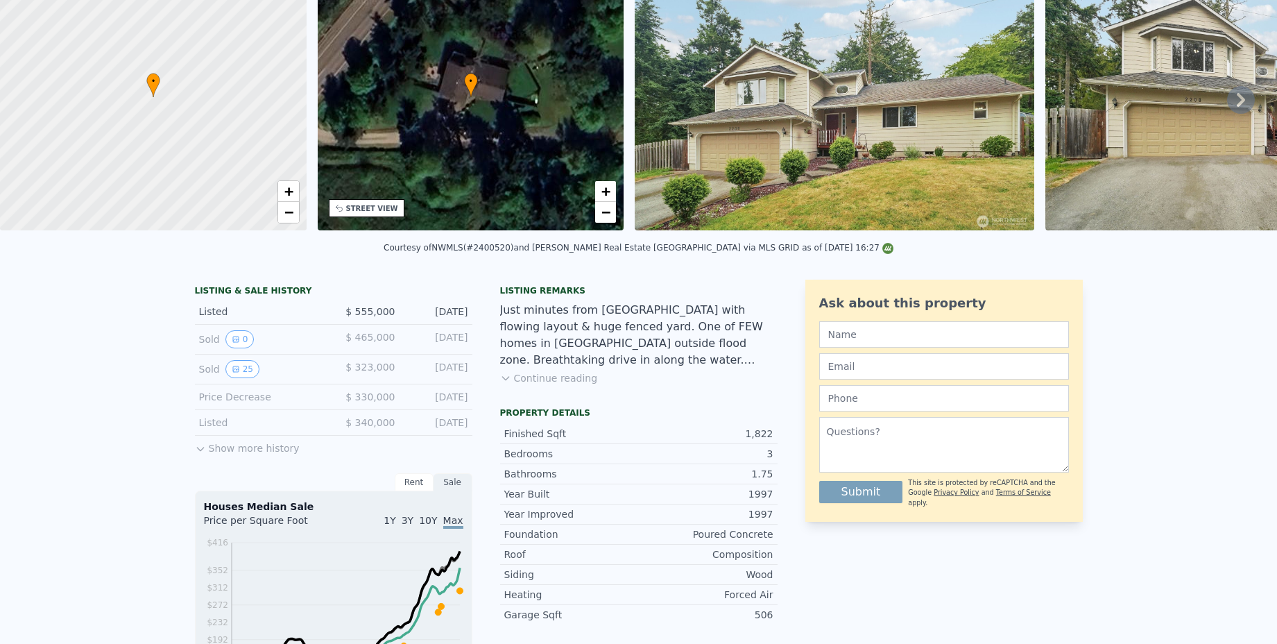
scroll to position [5, 0]
